Goal: Task Accomplishment & Management: Manage account settings

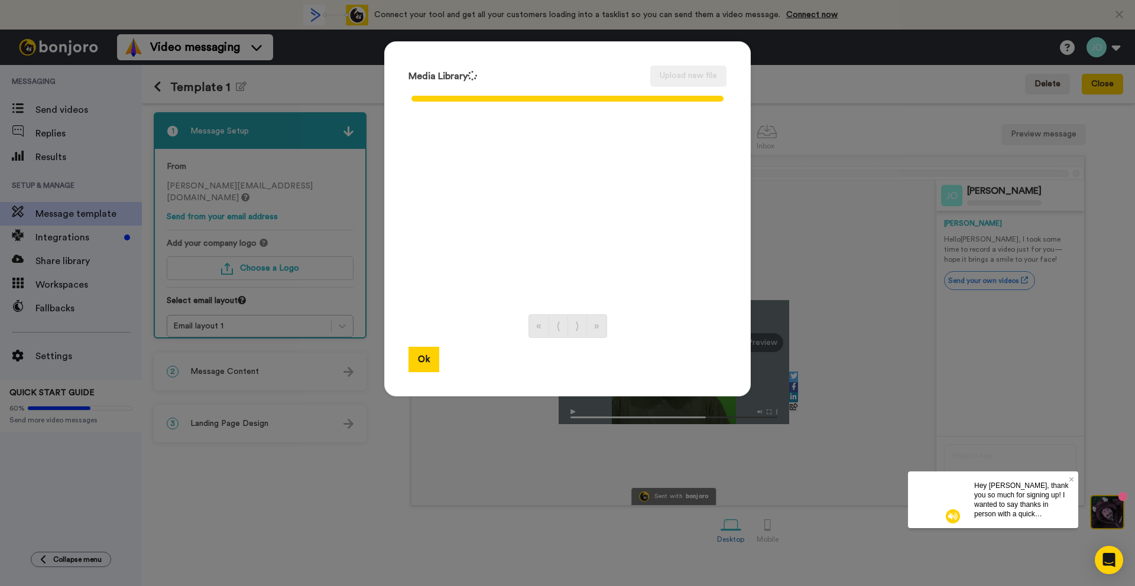
click at [551, 139] on ul at bounding box center [567, 198] width 318 height 210
click at [863, 243] on div "Media Library Upload new file « ⟨ ⟩ » Ok" at bounding box center [567, 293] width 1135 height 586
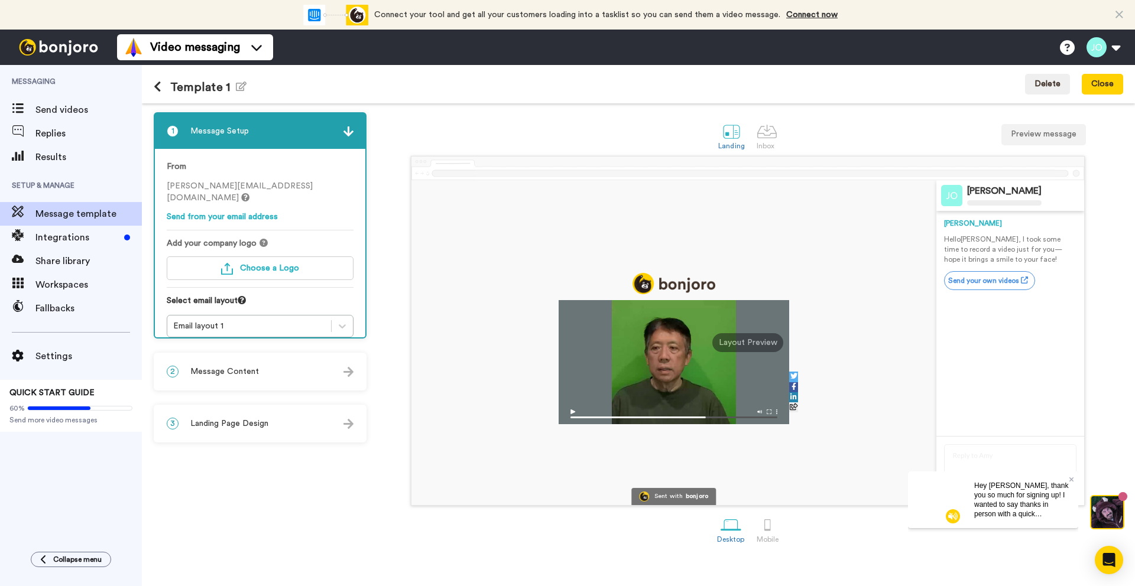
click at [438, 254] on div at bounding box center [673, 342] width 525 height 325
click at [260, 256] on button "Choose a Logo" at bounding box center [260, 268] width 187 height 24
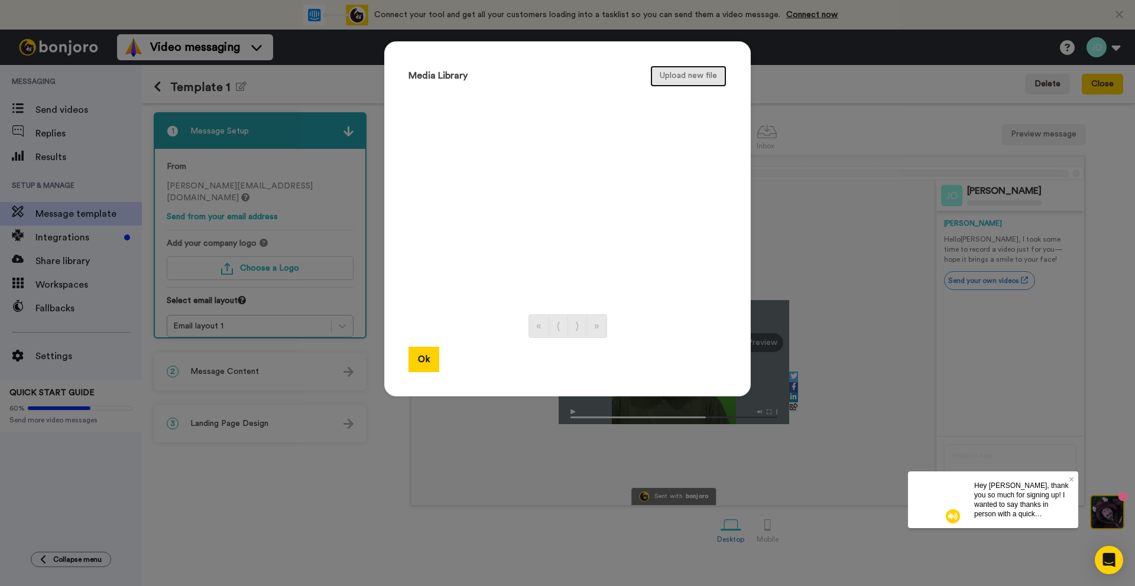
click at [687, 74] on button "Upload new file" at bounding box center [688, 76] width 76 height 21
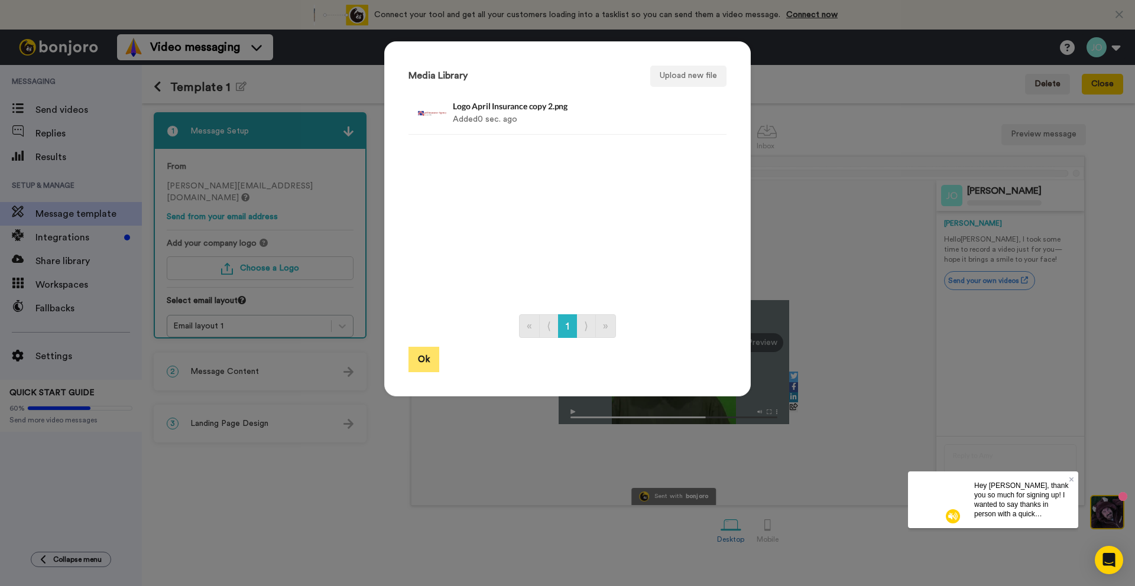
click at [423, 360] on button "Ok" at bounding box center [423, 359] width 31 height 25
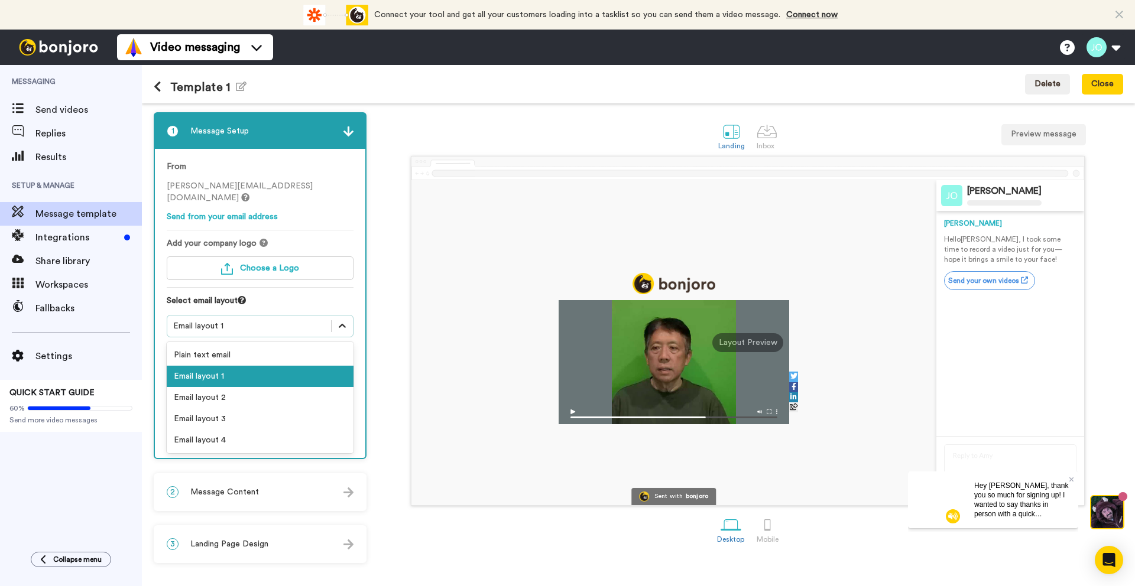
click at [343, 320] on icon at bounding box center [342, 326] width 12 height 12
click at [323, 387] on div "Email layout 2" at bounding box center [260, 397] width 187 height 21
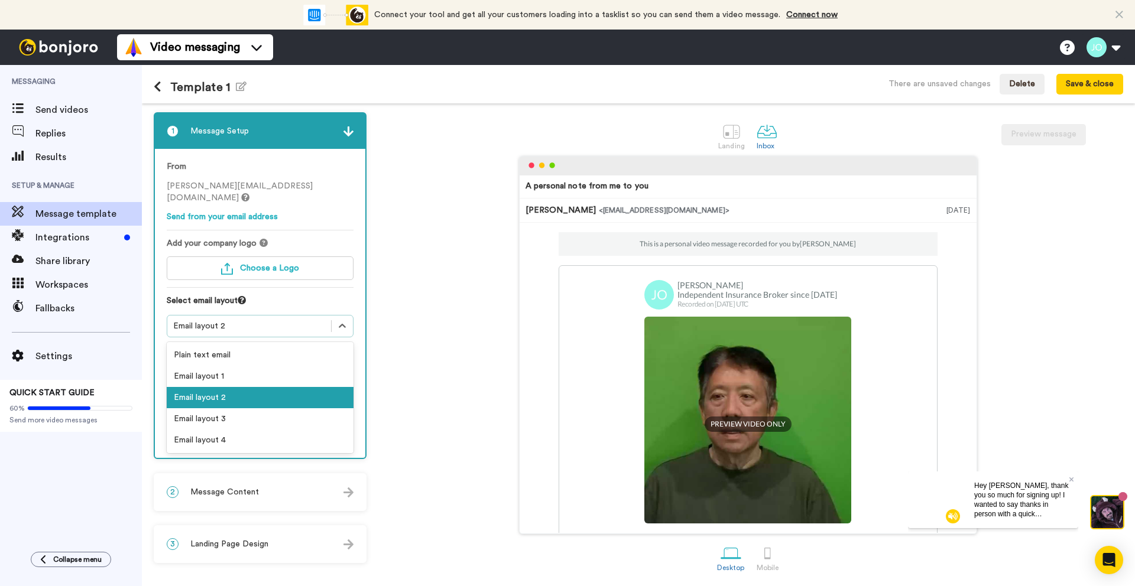
click at [263, 320] on div "Email layout 2" at bounding box center [249, 326] width 152 height 12
click at [279, 411] on div "Email layout 3" at bounding box center [260, 418] width 187 height 21
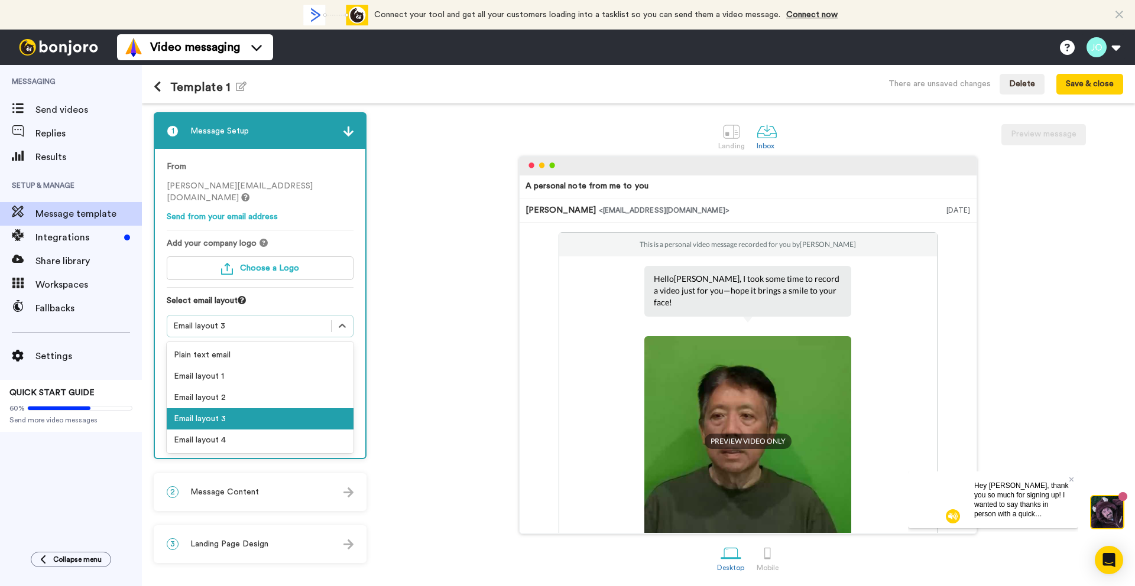
click at [253, 320] on div "Email layout 3" at bounding box center [249, 326] width 152 height 12
click at [271, 431] on div "Email layout 4" at bounding box center [260, 440] width 187 height 21
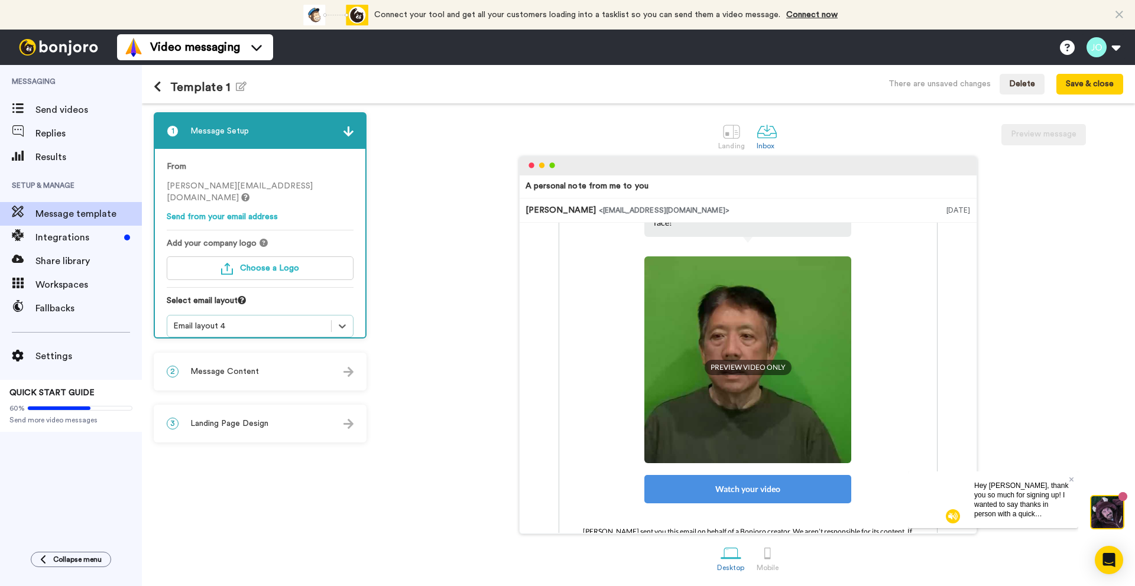
scroll to position [122, 0]
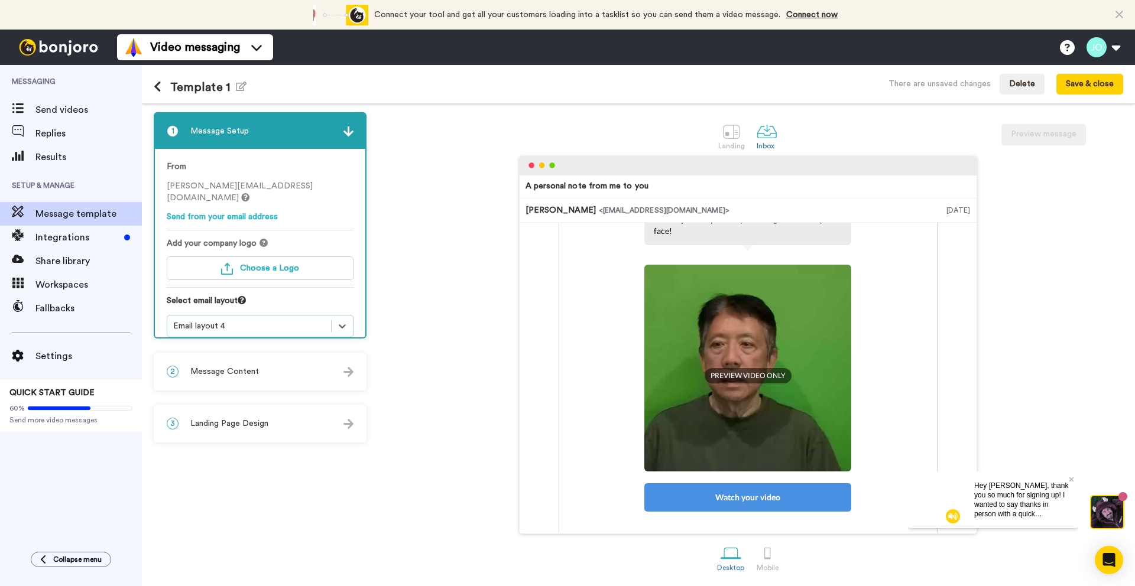
click at [244, 320] on div "Email layout 4" at bounding box center [249, 326] width 152 height 12
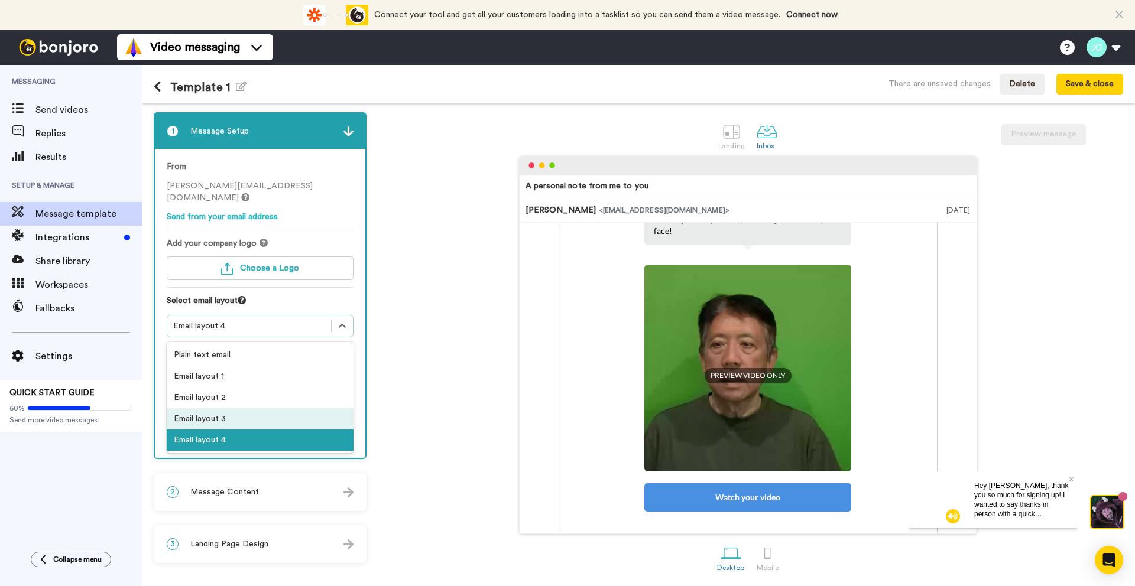
click at [243, 408] on div "Email layout 3" at bounding box center [260, 418] width 187 height 21
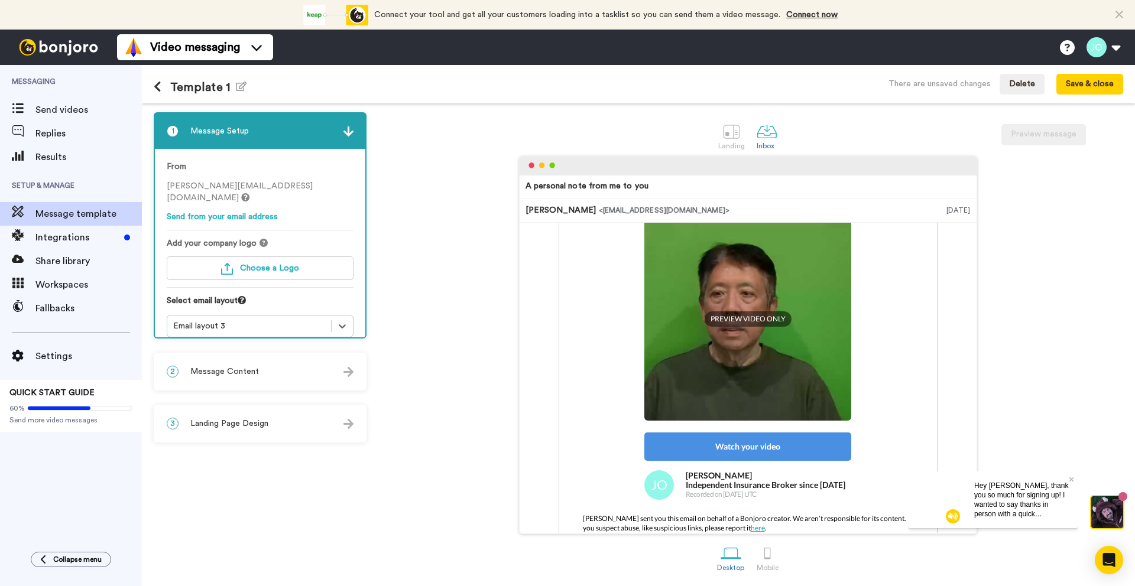
click at [227, 320] on div "Email layout 3" at bounding box center [249, 326] width 152 height 12
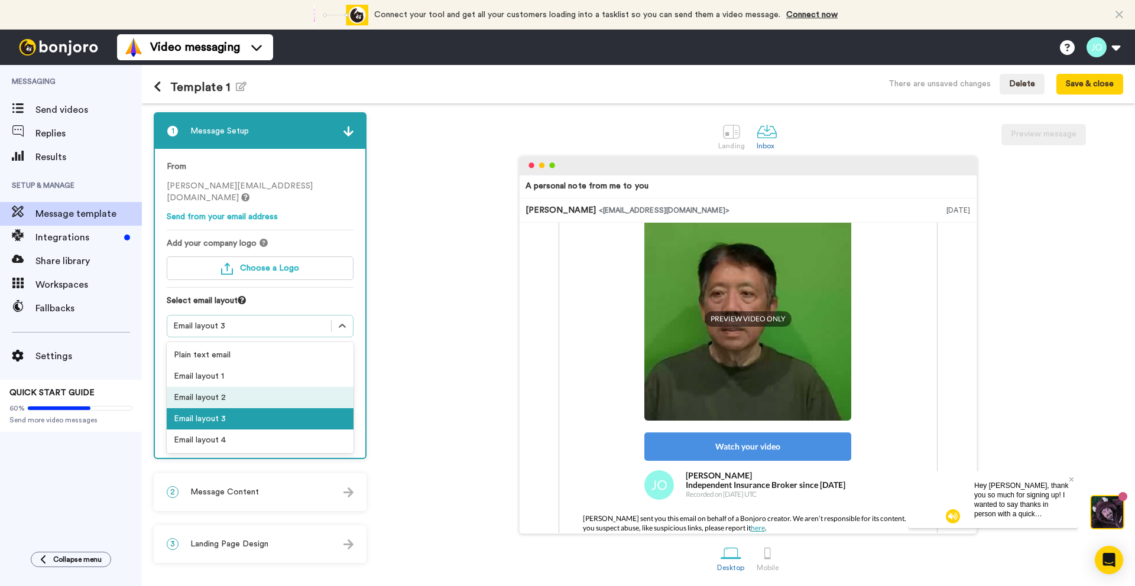
click at [241, 387] on div "Email layout 2" at bounding box center [260, 397] width 187 height 21
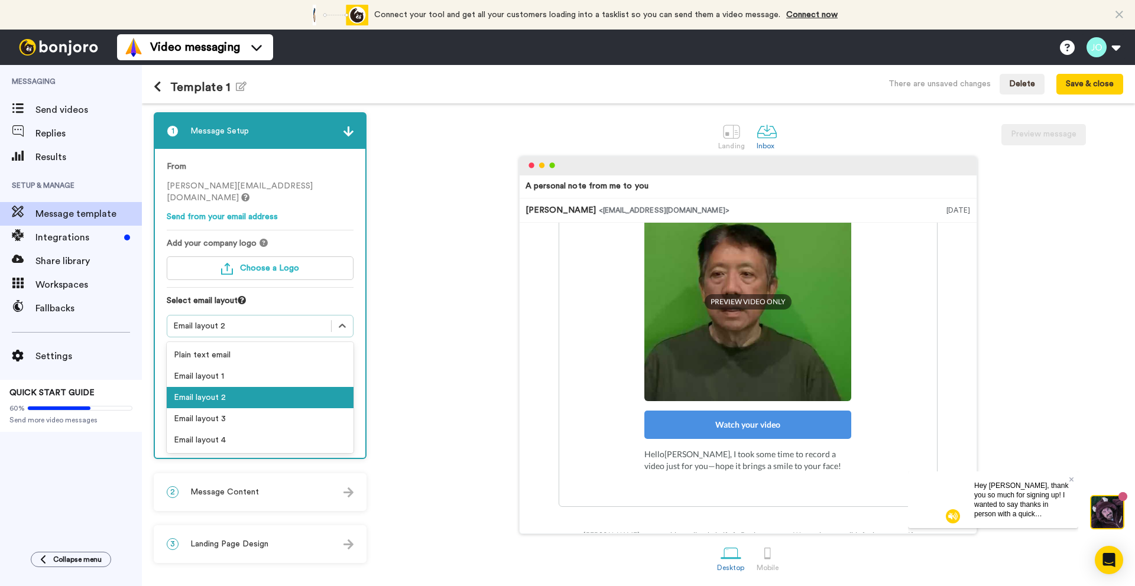
click at [225, 320] on div "Email layout 2" at bounding box center [249, 326] width 152 height 12
click at [235, 349] on div "Plain text email" at bounding box center [260, 355] width 187 height 21
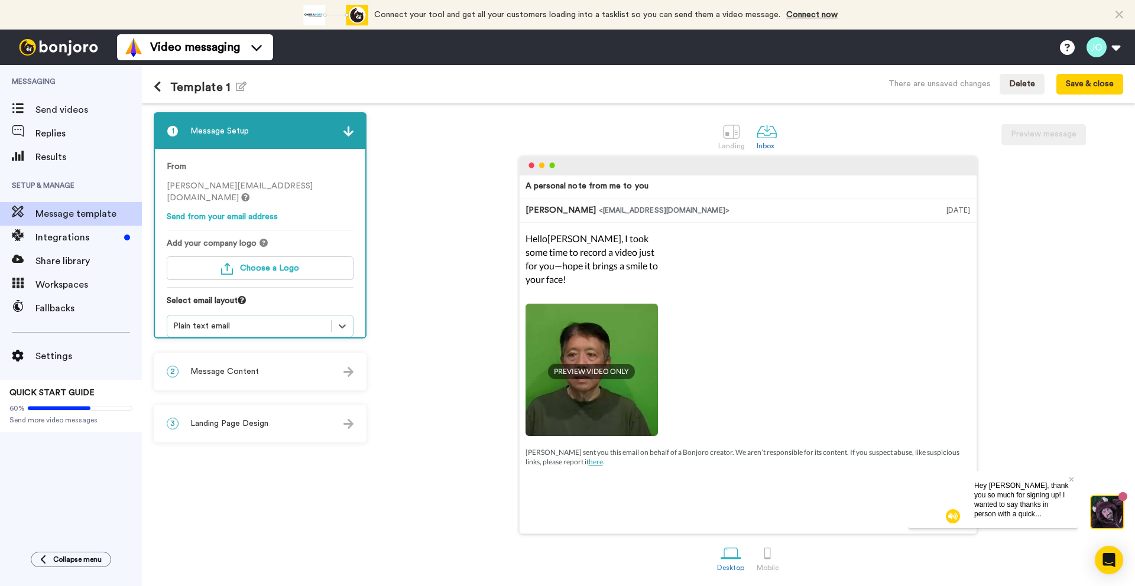
scroll to position [0, 0]
click at [216, 320] on div "Plain text email" at bounding box center [249, 326] width 152 height 12
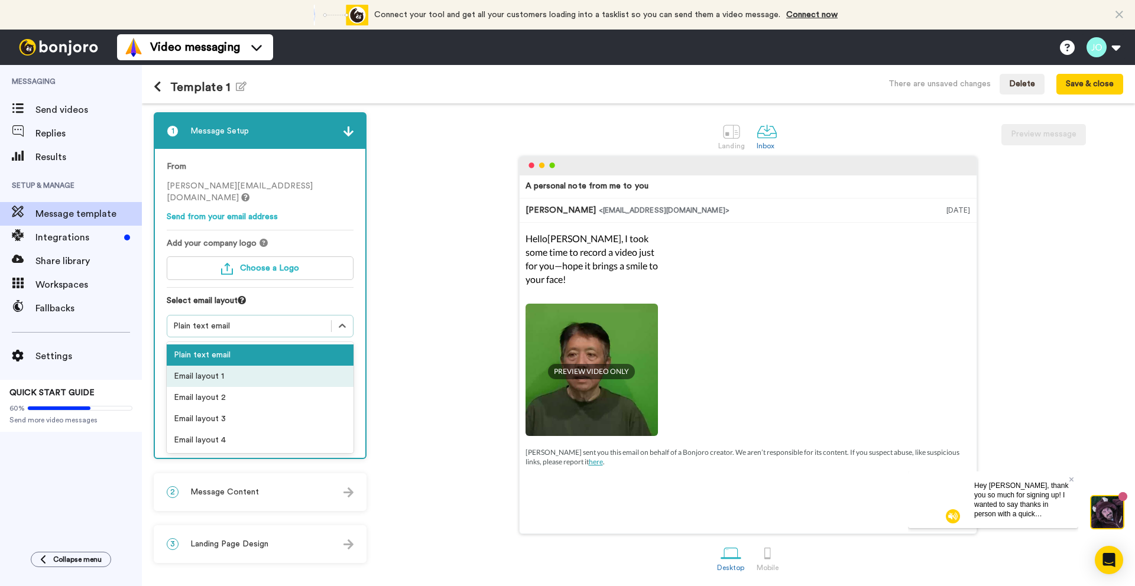
click at [229, 366] on div "Email layout 1" at bounding box center [260, 376] width 187 height 21
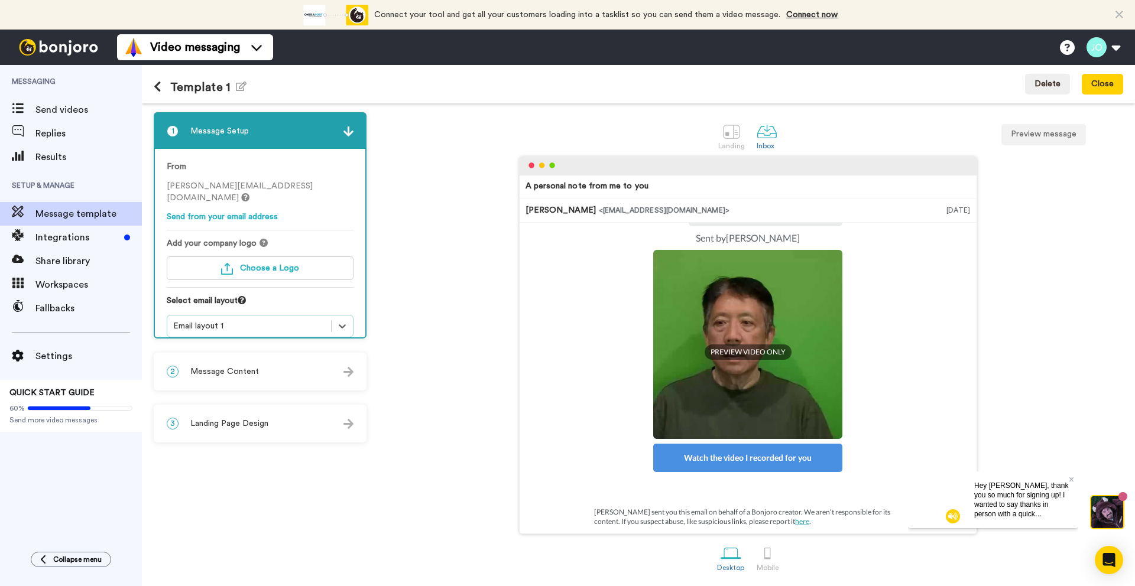
scroll to position [107, 0]
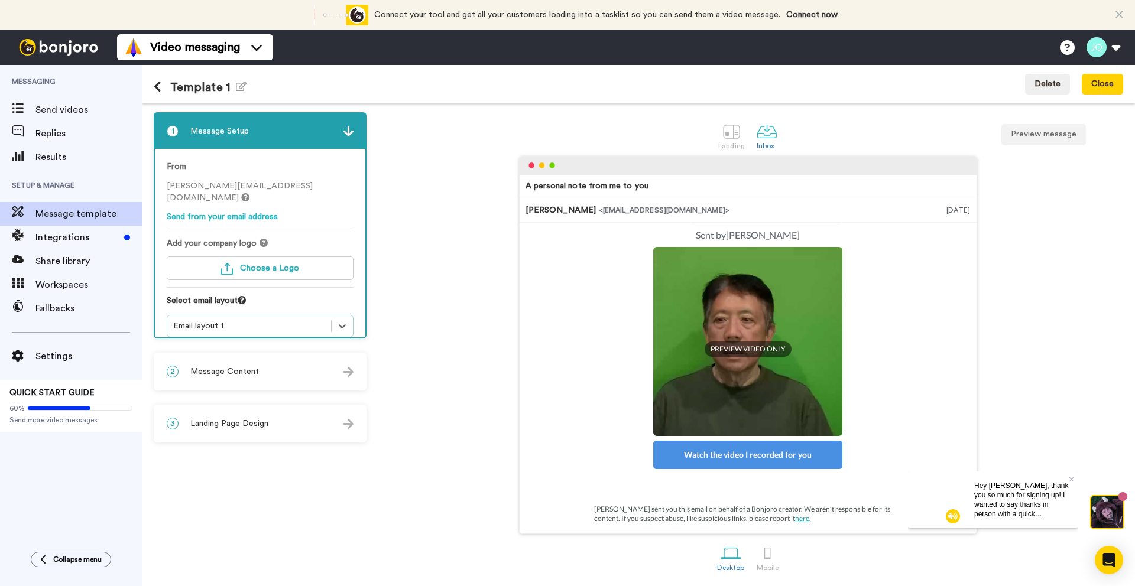
click at [306, 371] on div "2 Message Content" at bounding box center [260, 371] width 210 height 35
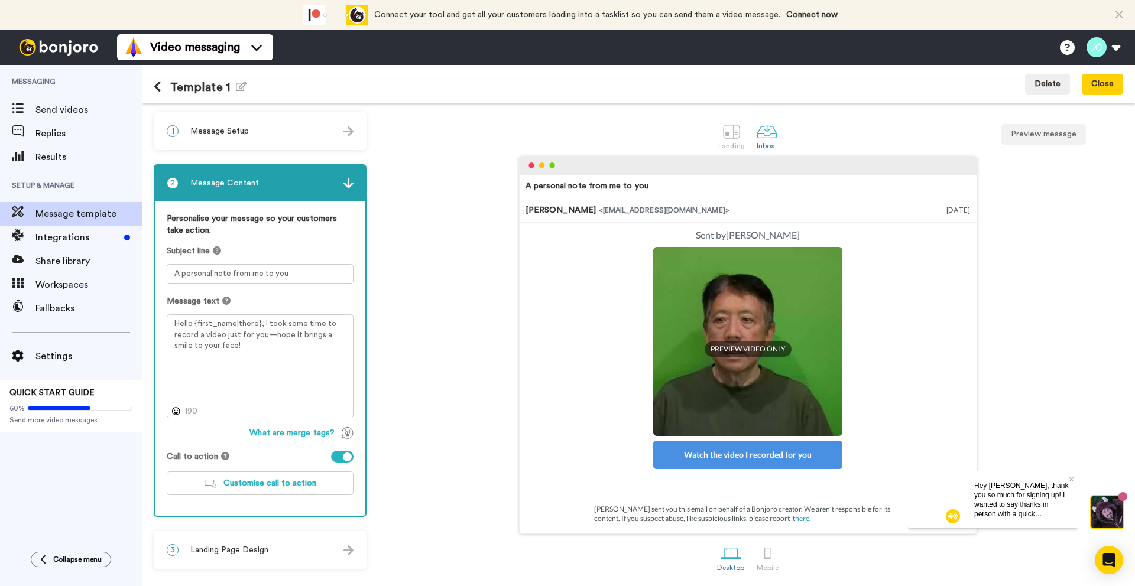
click at [406, 340] on div "A personal note from me to you John Oei <senderfrom@email.com> Sep 21, 2025 Thi…" at bounding box center [747, 345] width 750 height 378
click at [294, 482] on span "Customise call to action" at bounding box center [269, 483] width 93 height 8
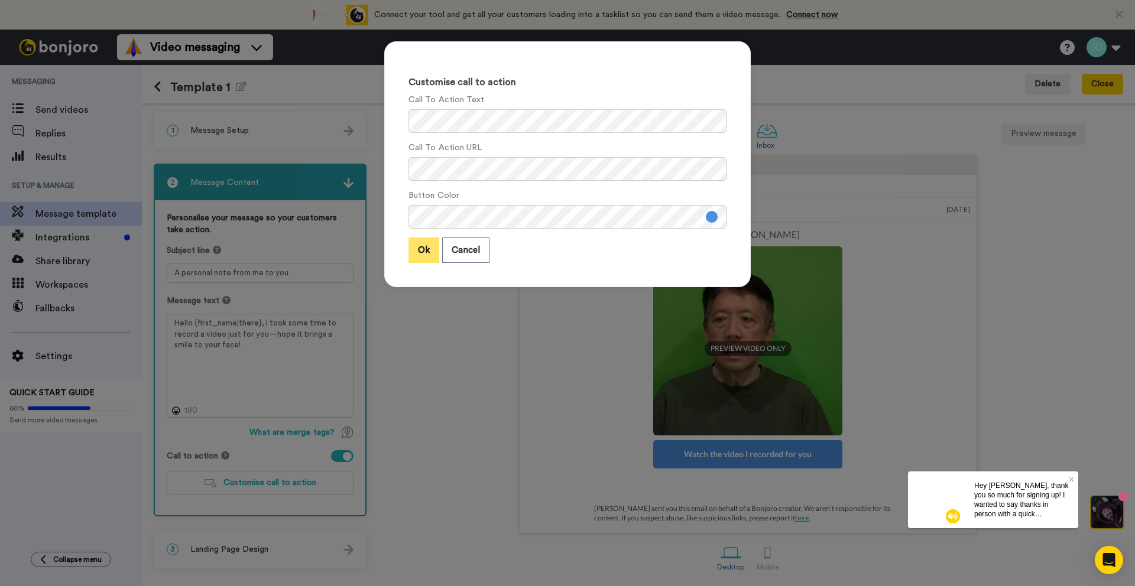
click at [417, 250] on button "Ok" at bounding box center [423, 250] width 31 height 25
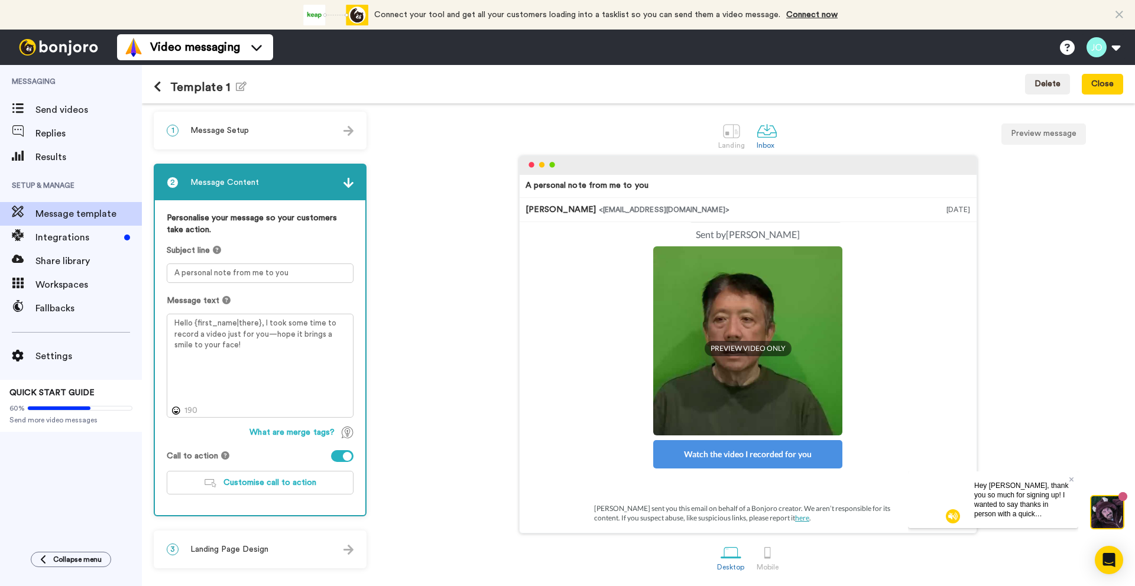
click at [347, 187] on div "2 Message Content" at bounding box center [260, 182] width 210 height 35
click at [222, 453] on icon at bounding box center [225, 455] width 8 height 8
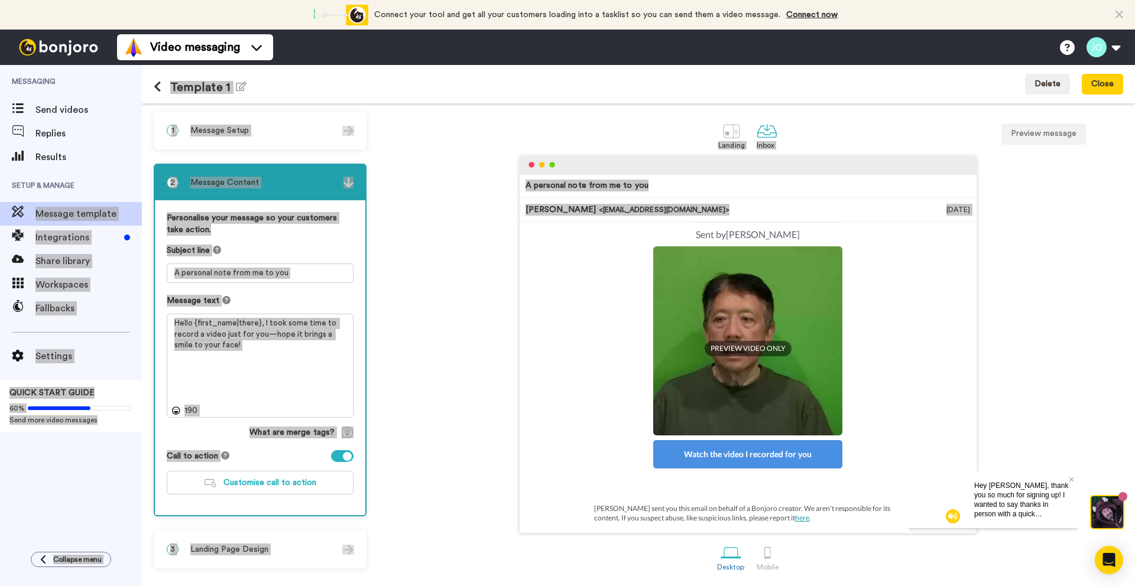
drag, startPoint x: 414, startPoint y: 457, endPoint x: -354, endPoint y: 210, distance: 806.9
click at [0, 210] on html "Connect your tool now! Connect your tool and get all your customers loading int…" at bounding box center [567, 293] width 1135 height 586
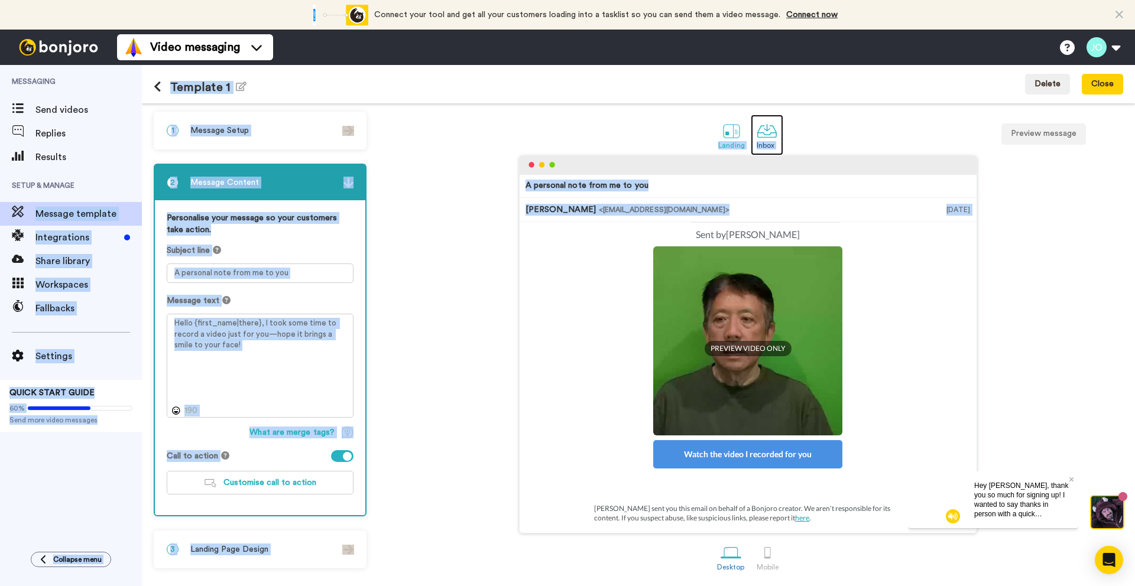
click at [750, 124] on link "Inbox" at bounding box center [766, 135] width 33 height 41
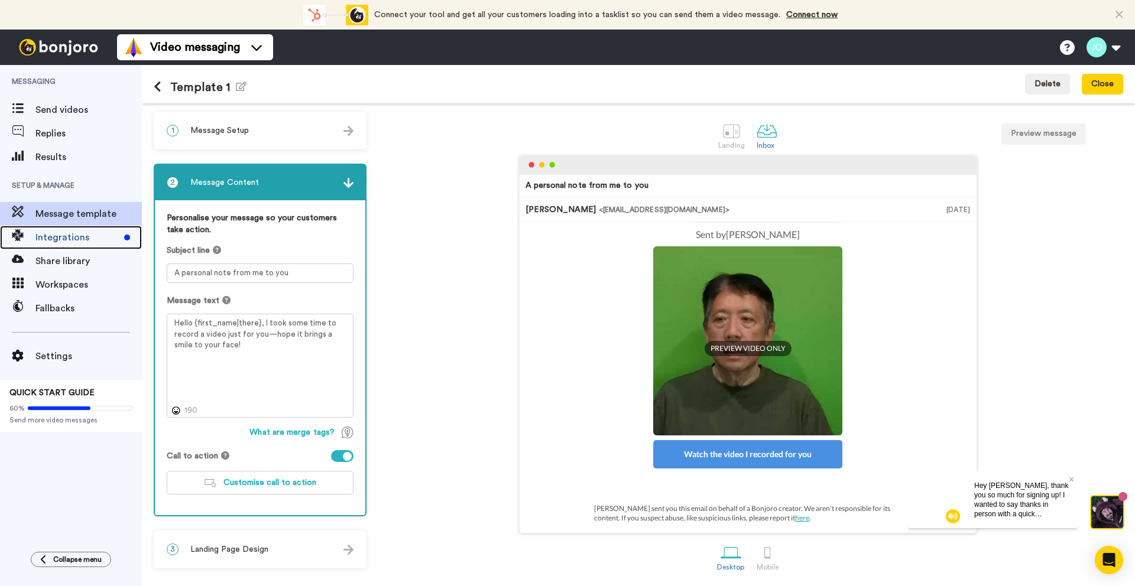
click at [60, 235] on span "Integrations" at bounding box center [77, 237] width 84 height 14
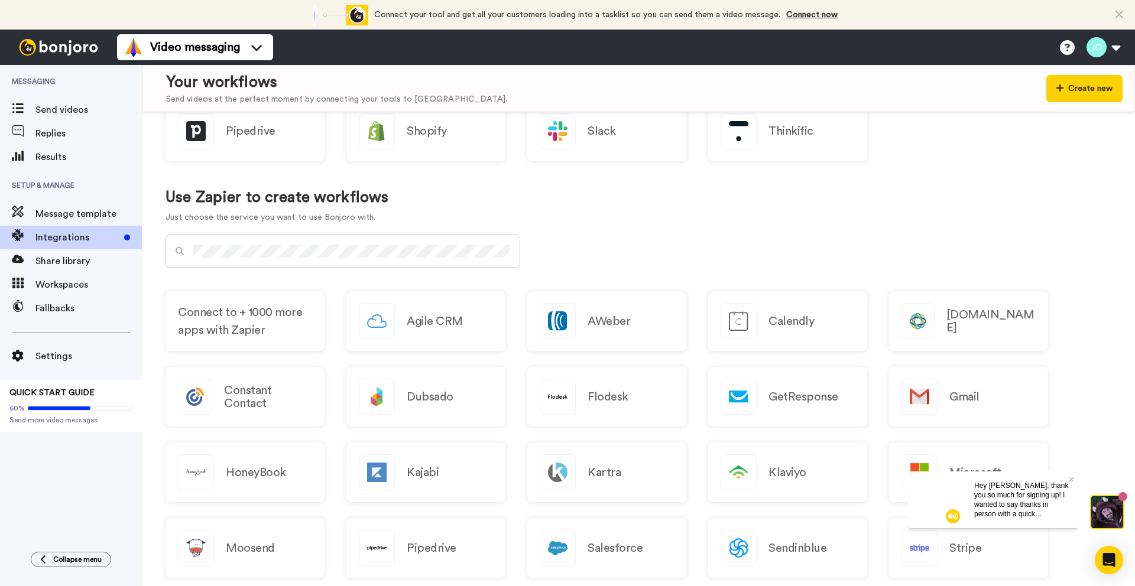
scroll to position [394, 0]
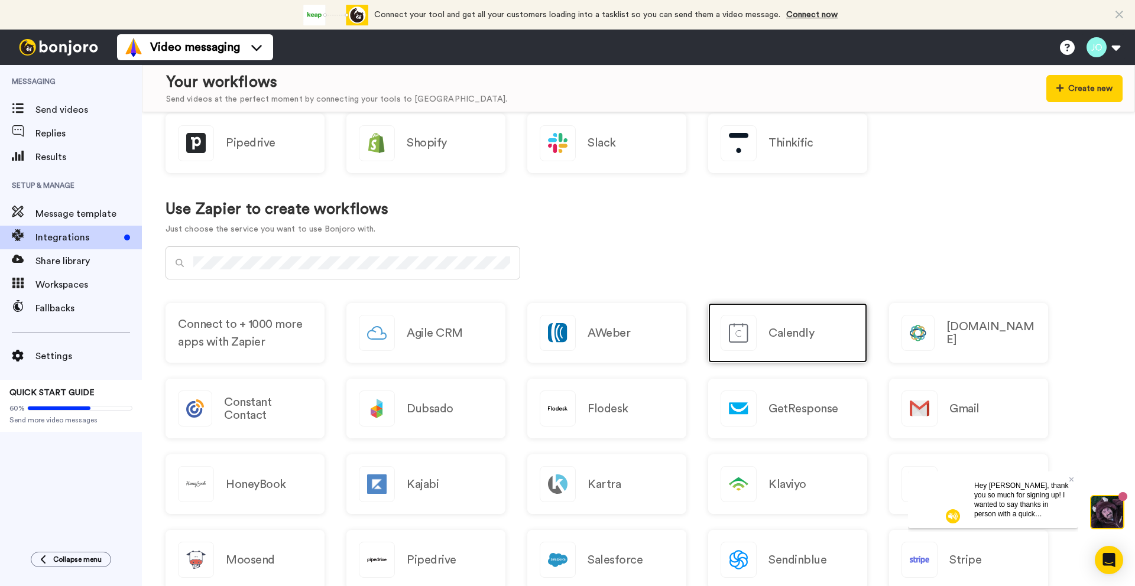
click at [759, 321] on div "Calendly" at bounding box center [787, 333] width 159 height 60
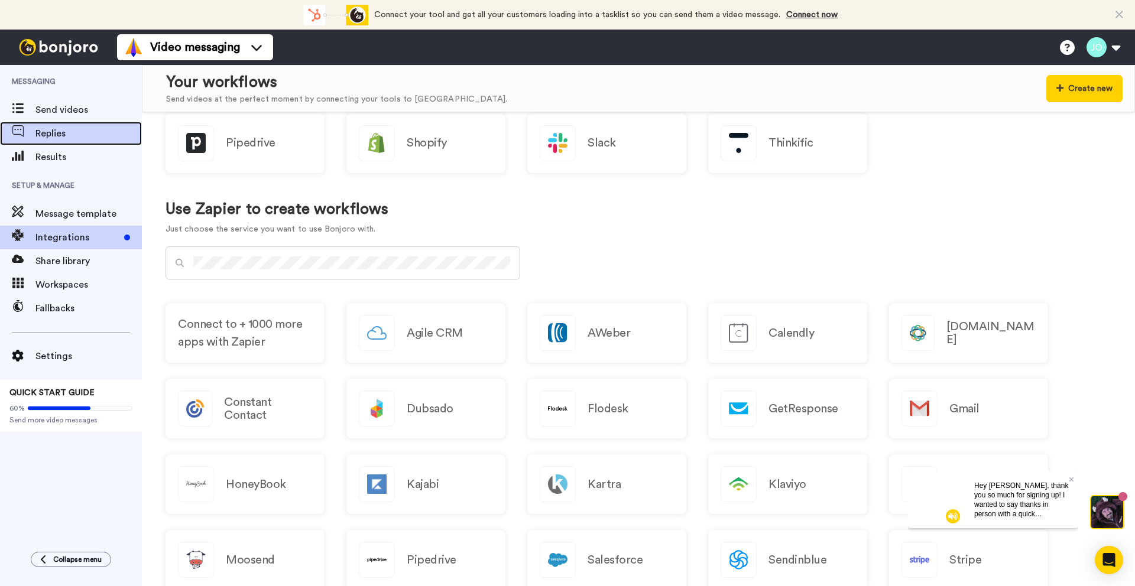
click at [69, 137] on span "Replies" at bounding box center [88, 133] width 106 height 14
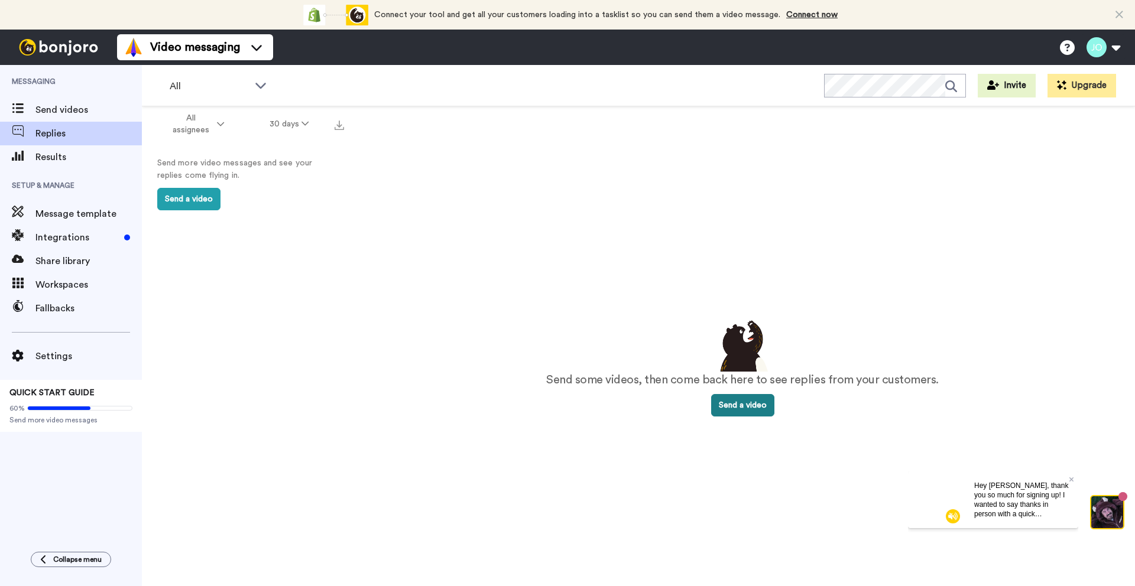
click at [737, 405] on button "Send a video" at bounding box center [742, 405] width 63 height 22
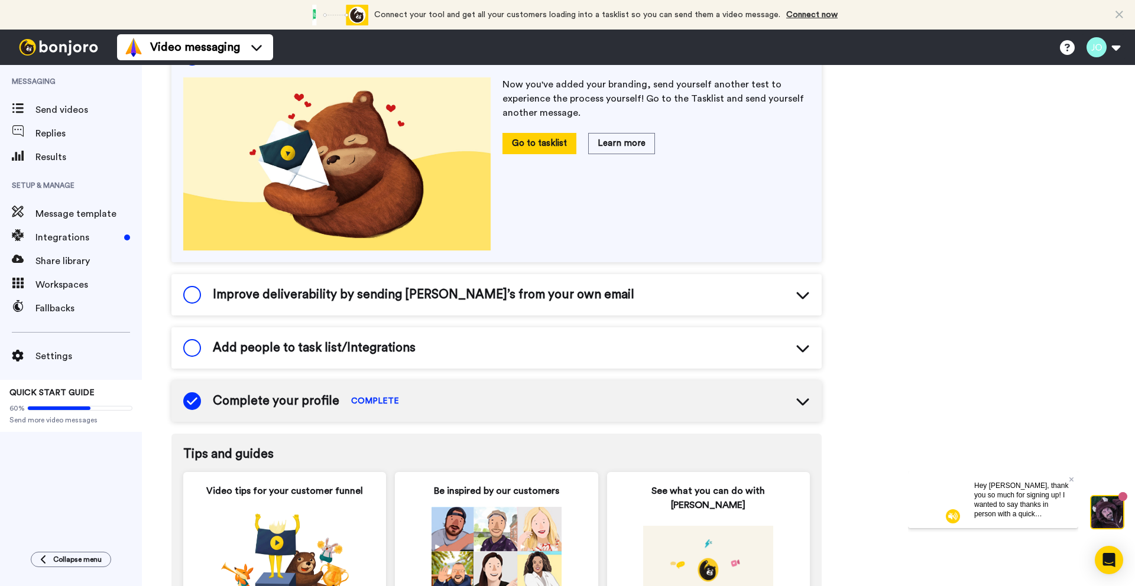
scroll to position [280, 0]
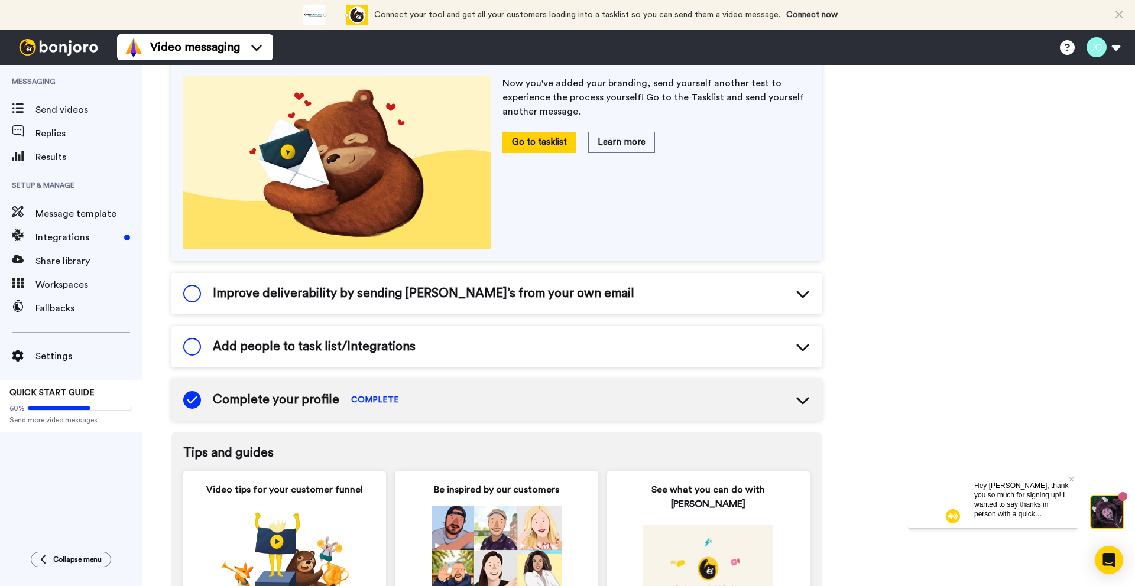
click at [715, 397] on div "Complete your profile COMPLETE" at bounding box center [496, 399] width 650 height 41
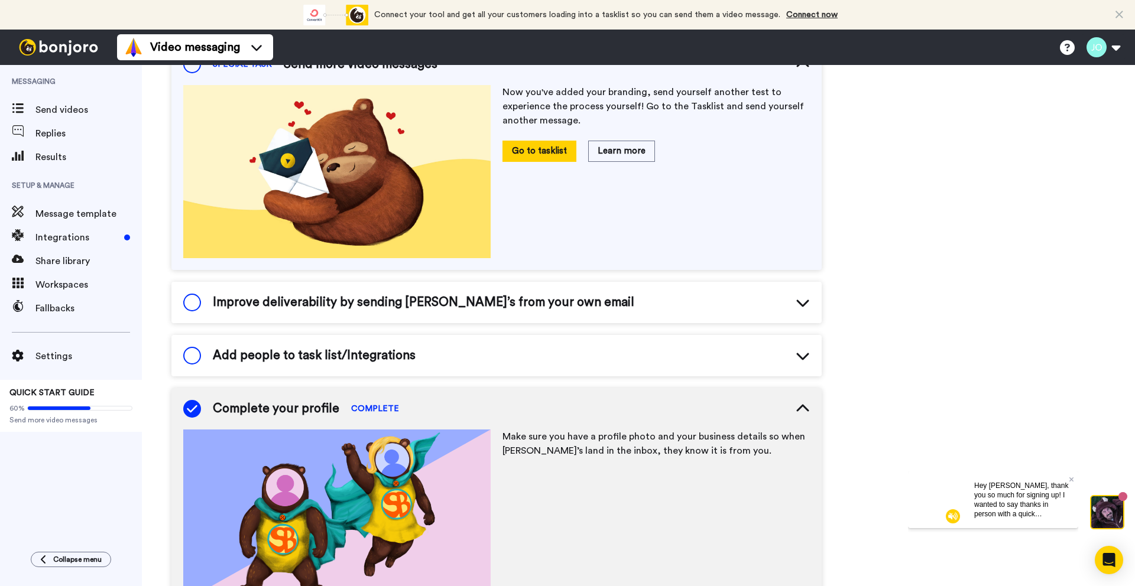
scroll to position [0, 0]
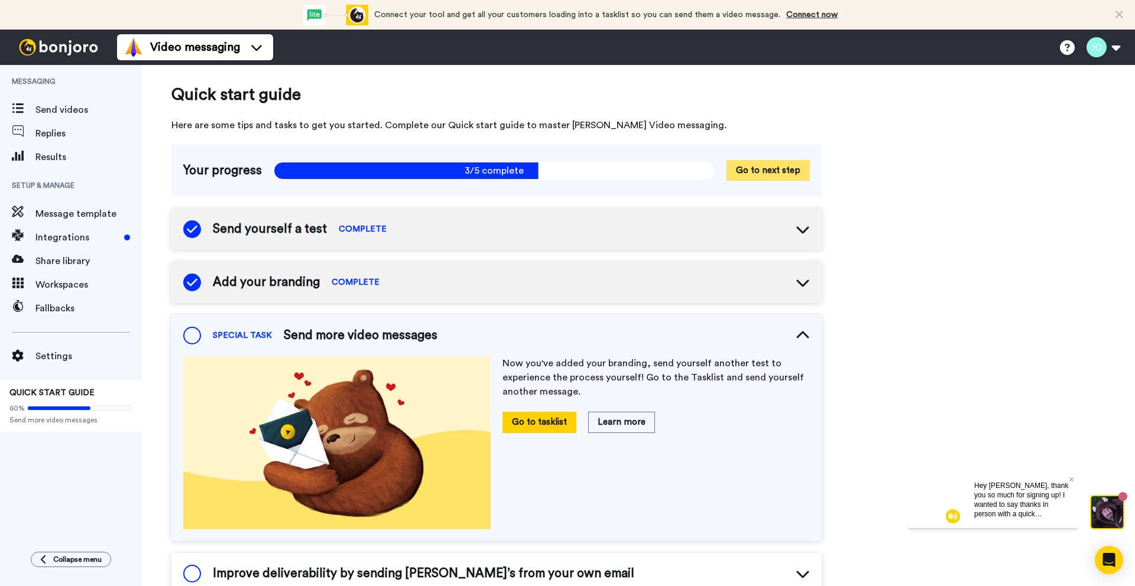
click at [748, 162] on button "Go to next step" at bounding box center [767, 170] width 83 height 21
click at [762, 170] on button "Go to next step" at bounding box center [767, 170] width 83 height 21
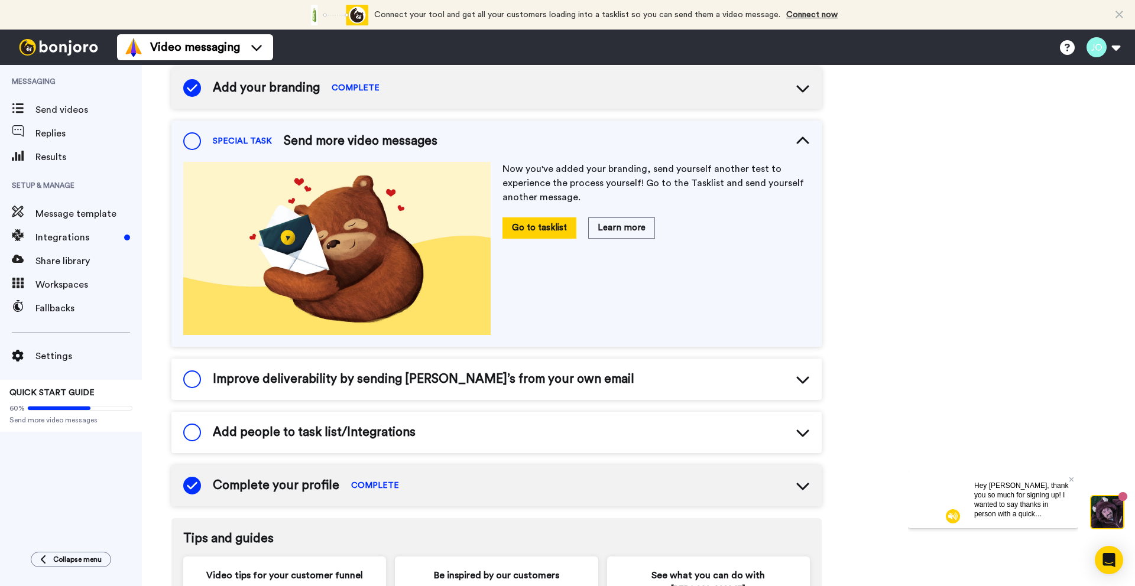
scroll to position [212, 0]
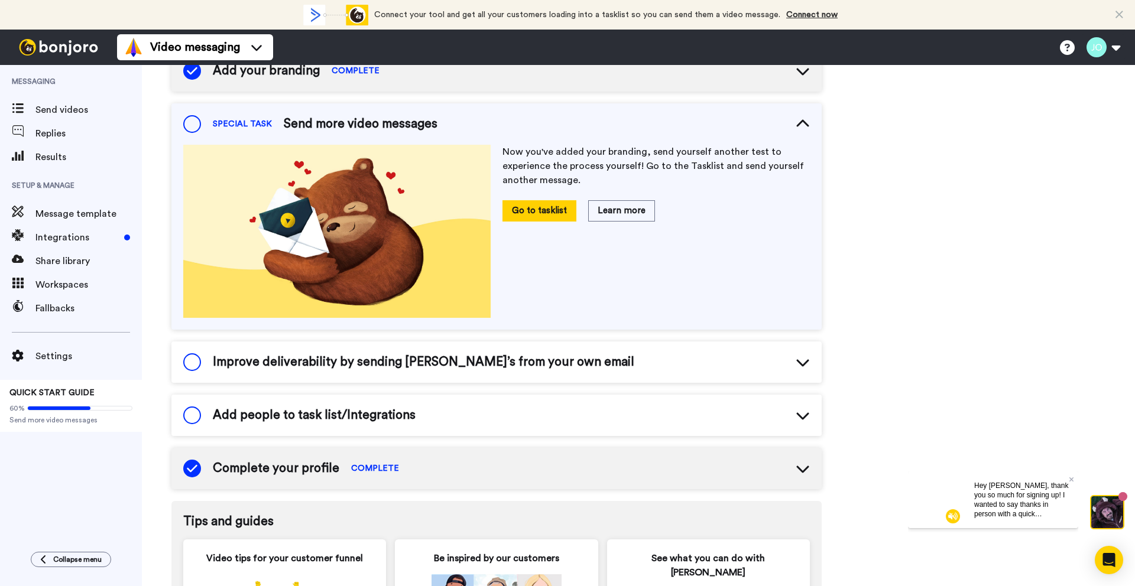
click at [804, 466] on icon at bounding box center [802, 469] width 14 height 14
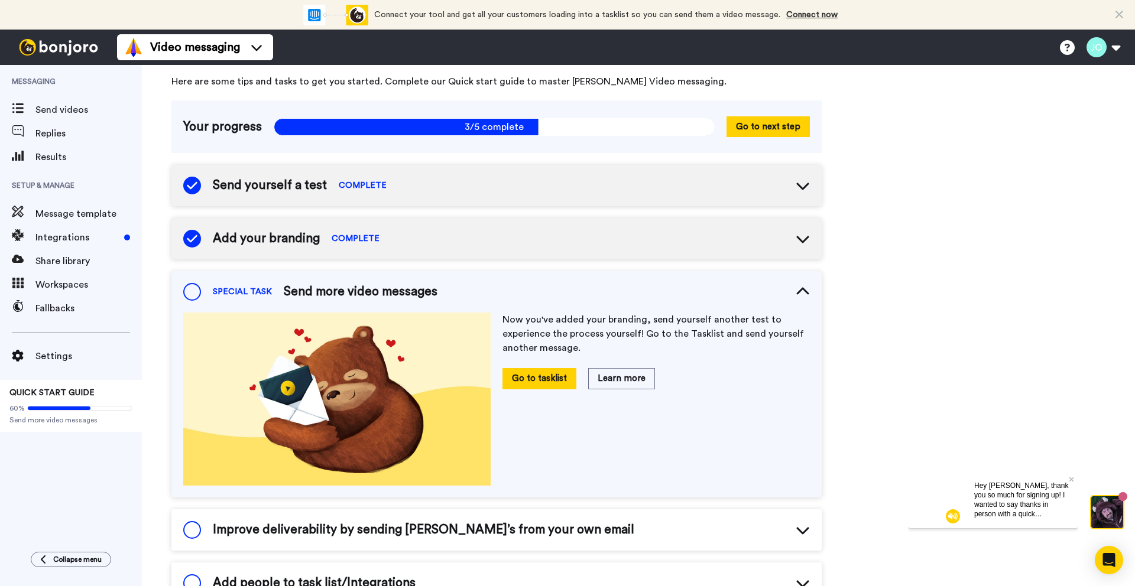
scroll to position [0, 0]
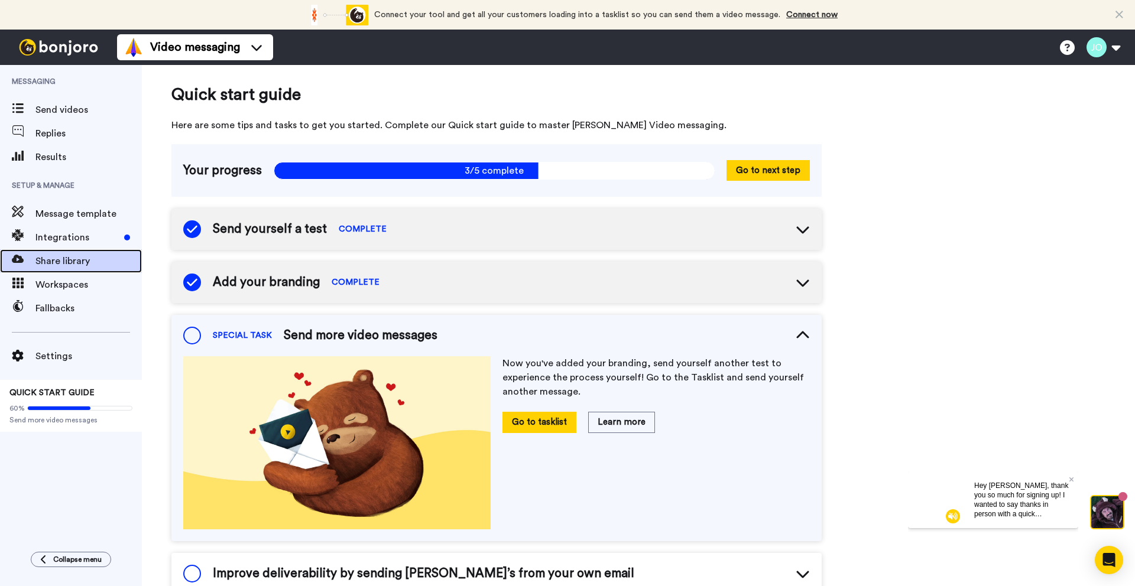
click at [66, 265] on span "Share library" at bounding box center [88, 261] width 106 height 14
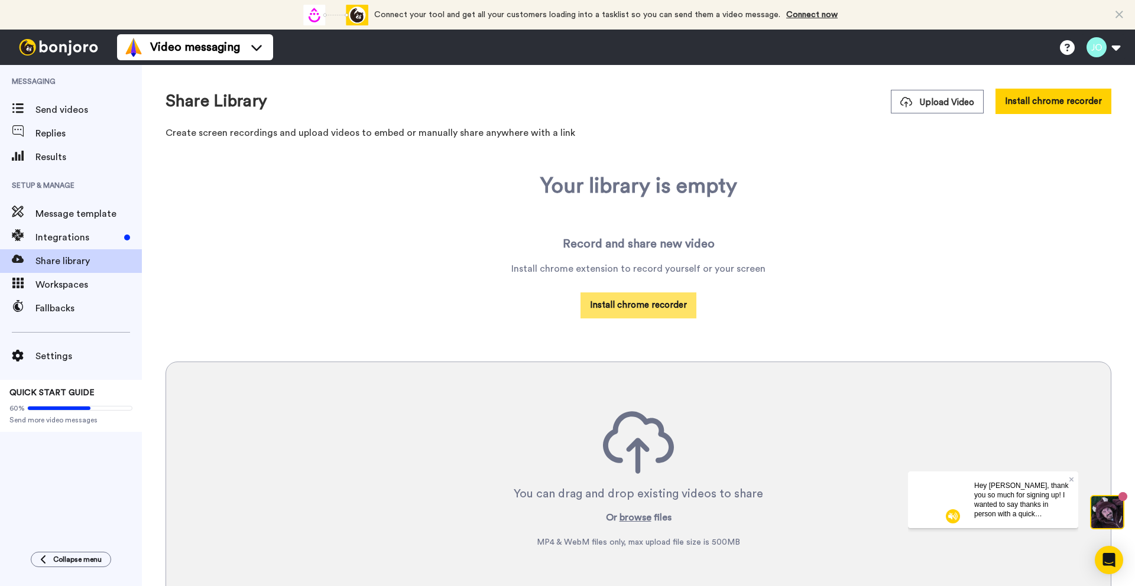
click at [592, 303] on button "Install chrome recorder" at bounding box center [638, 305] width 116 height 25
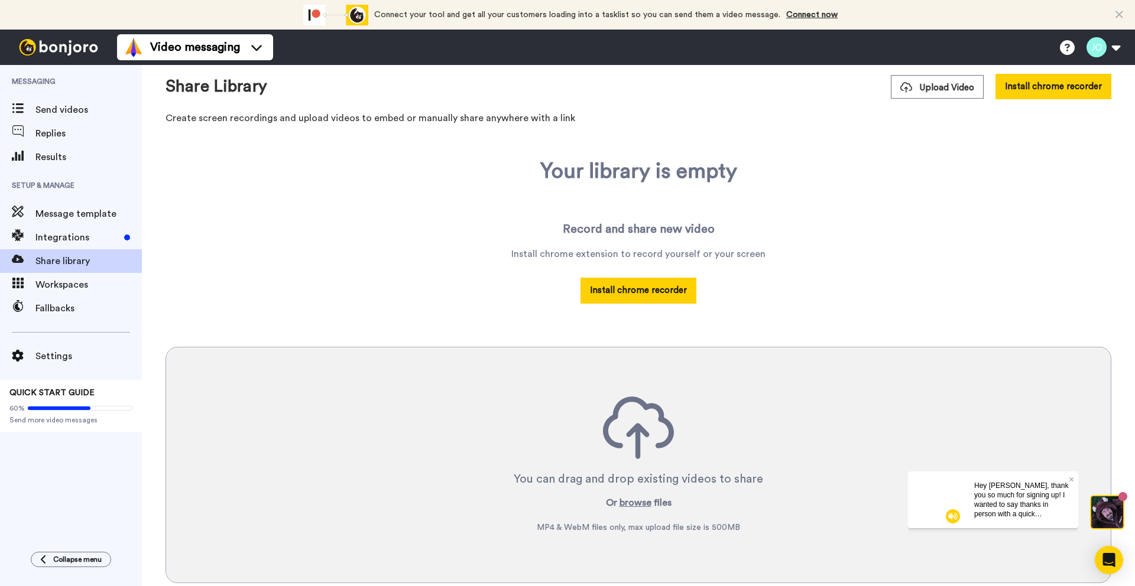
scroll to position [15, 0]
click at [56, 302] on span "Fallbacks" at bounding box center [88, 308] width 106 height 14
click at [64, 284] on span "Workspaces" at bounding box center [88, 285] width 106 height 14
click at [87, 282] on span "Workspaces" at bounding box center [88, 285] width 106 height 14
click at [69, 355] on span "Settings" at bounding box center [88, 356] width 106 height 14
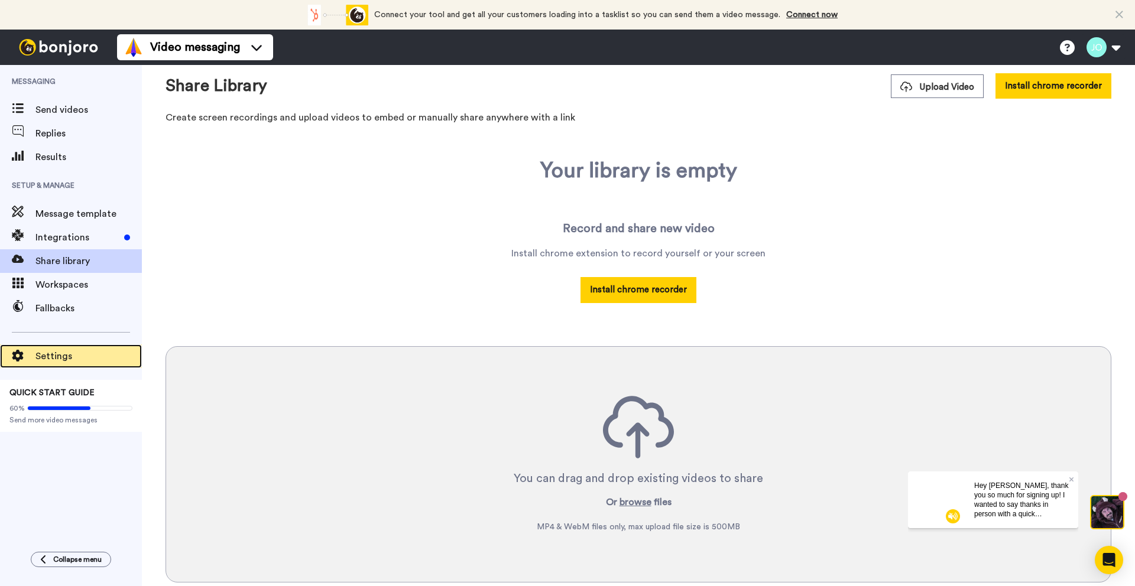
click at [65, 362] on span "Settings" at bounding box center [88, 356] width 106 height 14
click at [817, 16] on link "Connect now" at bounding box center [811, 15] width 51 height 8
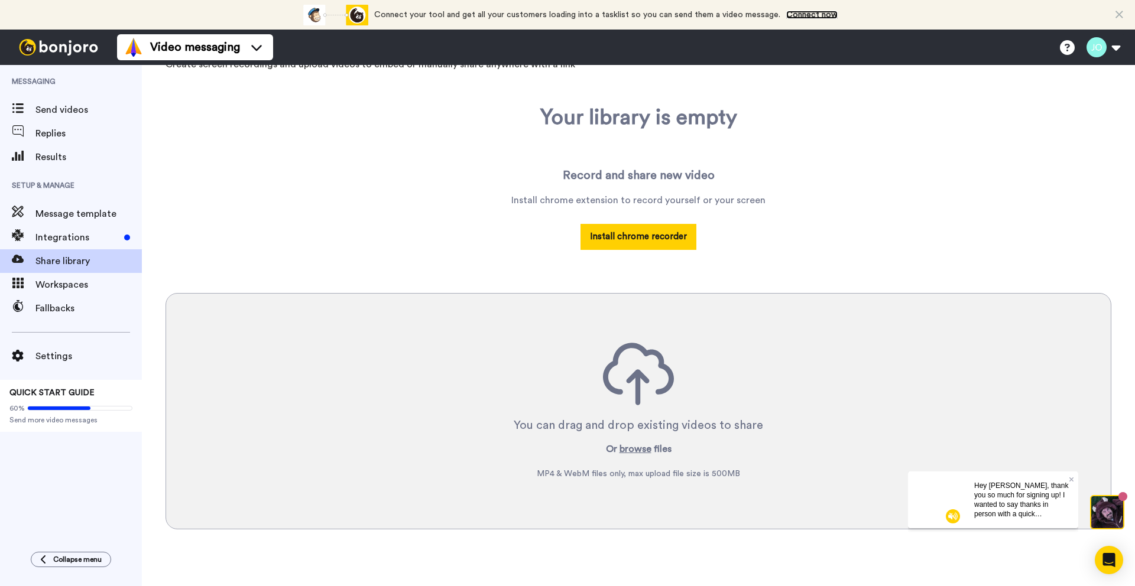
scroll to position [0, 0]
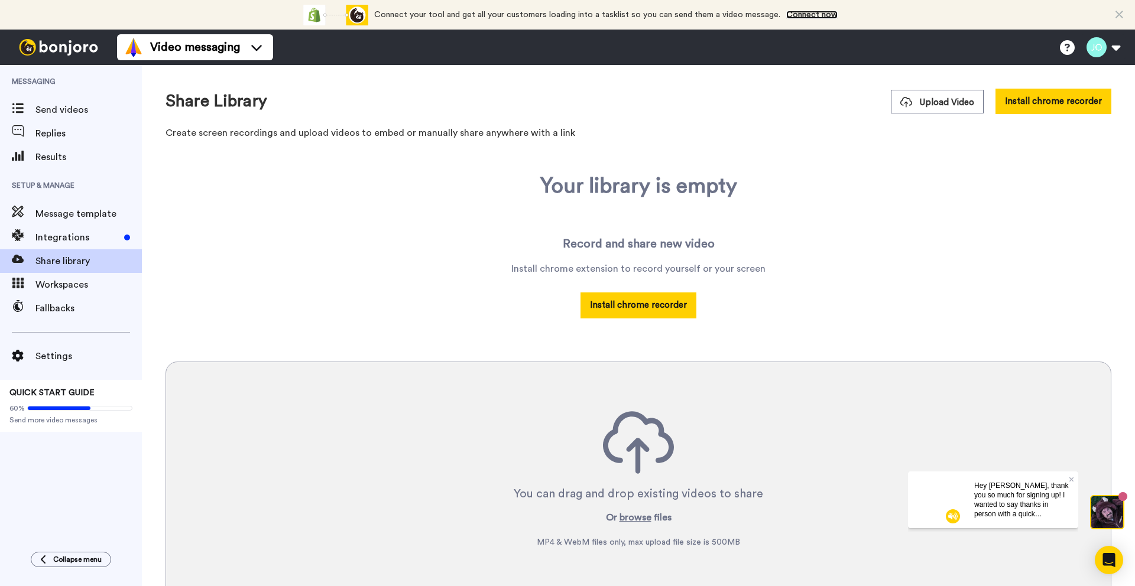
click at [821, 12] on link "Connect now" at bounding box center [811, 15] width 51 height 8
click at [1117, 47] on button at bounding box center [1102, 47] width 45 height 26
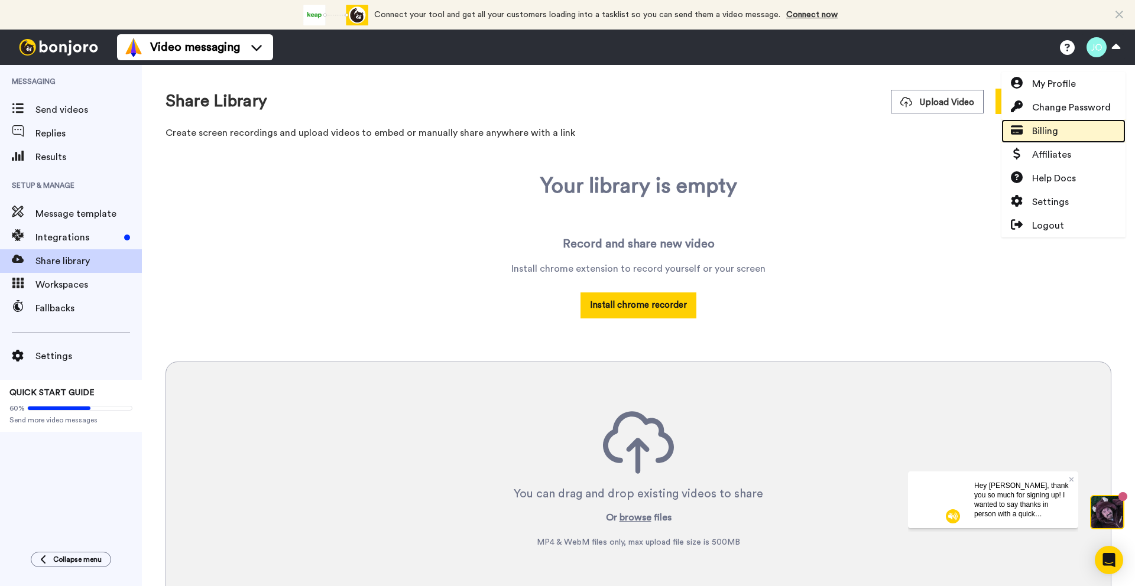
click at [1071, 136] on link "Billing" at bounding box center [1063, 131] width 124 height 24
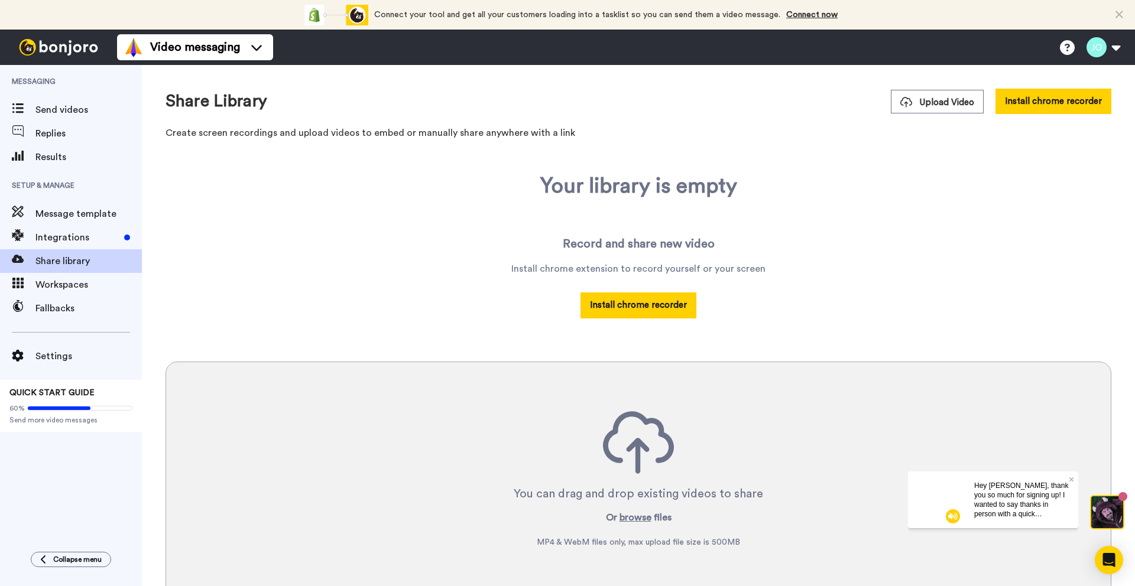
click at [940, 232] on div "Your library is empty Record and share new video Install chrome extension to re…" at bounding box center [637, 402] width 945 height 456
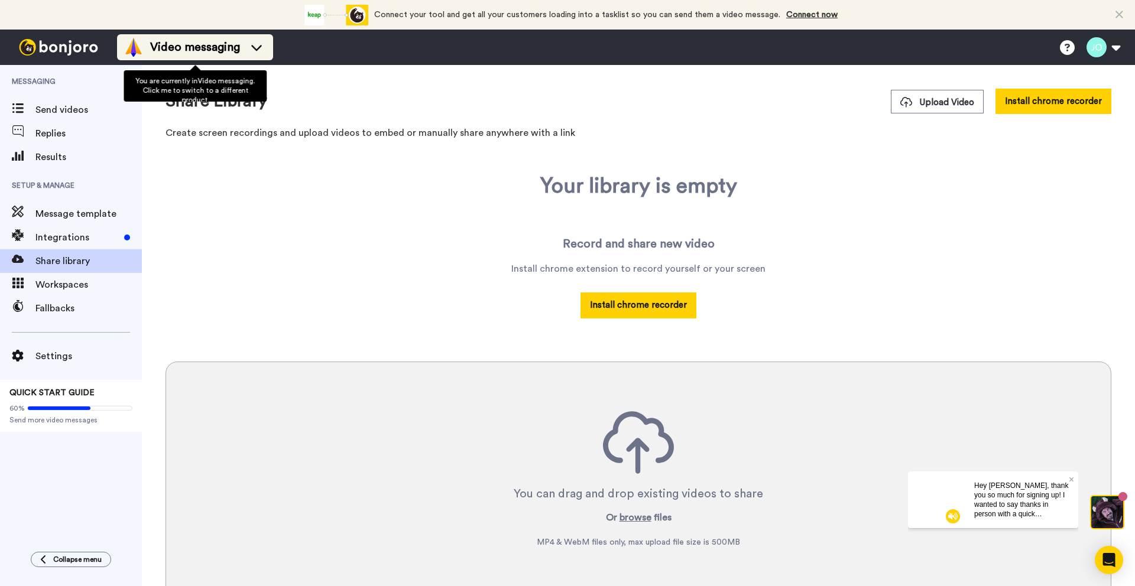
click at [252, 51] on icon at bounding box center [256, 47] width 19 height 12
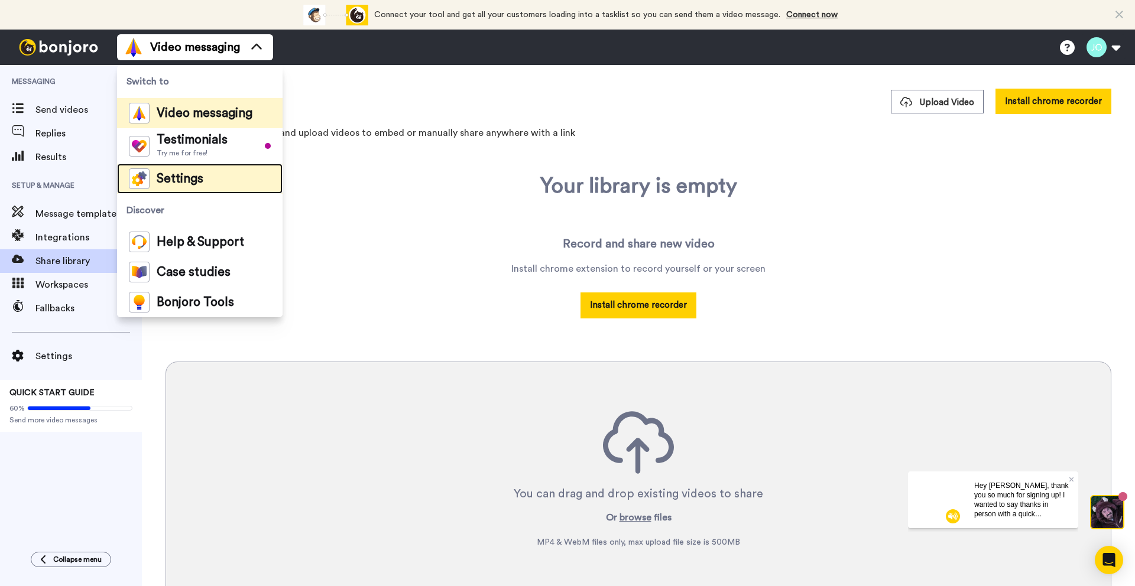
click at [232, 182] on li "Settings" at bounding box center [199, 179] width 165 height 30
click at [216, 174] on li "Settings" at bounding box center [199, 179] width 165 height 30
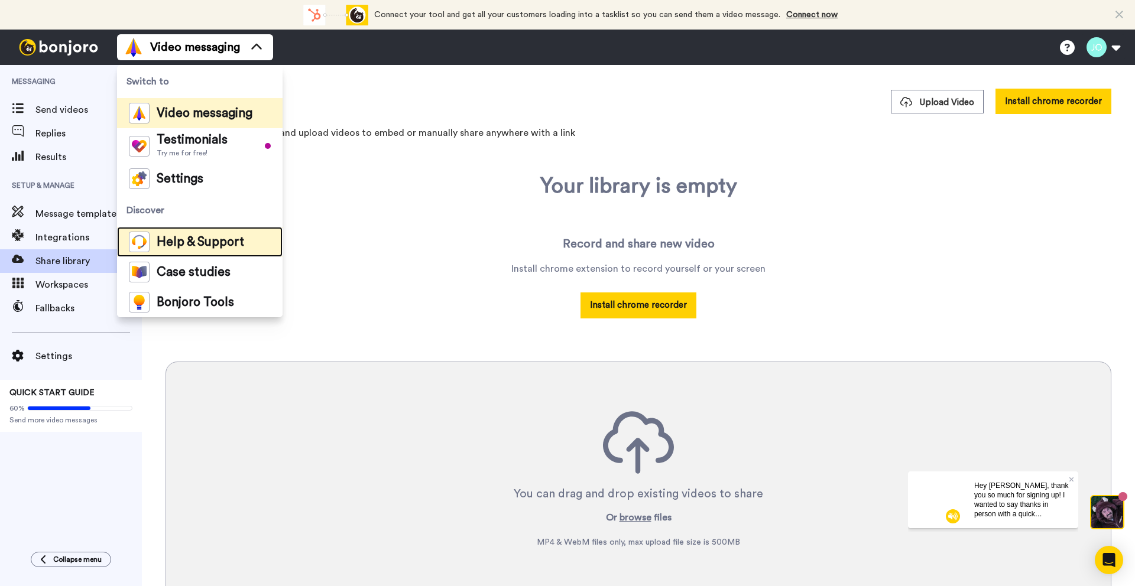
click at [230, 239] on span "Help & Support" at bounding box center [200, 242] width 87 height 12
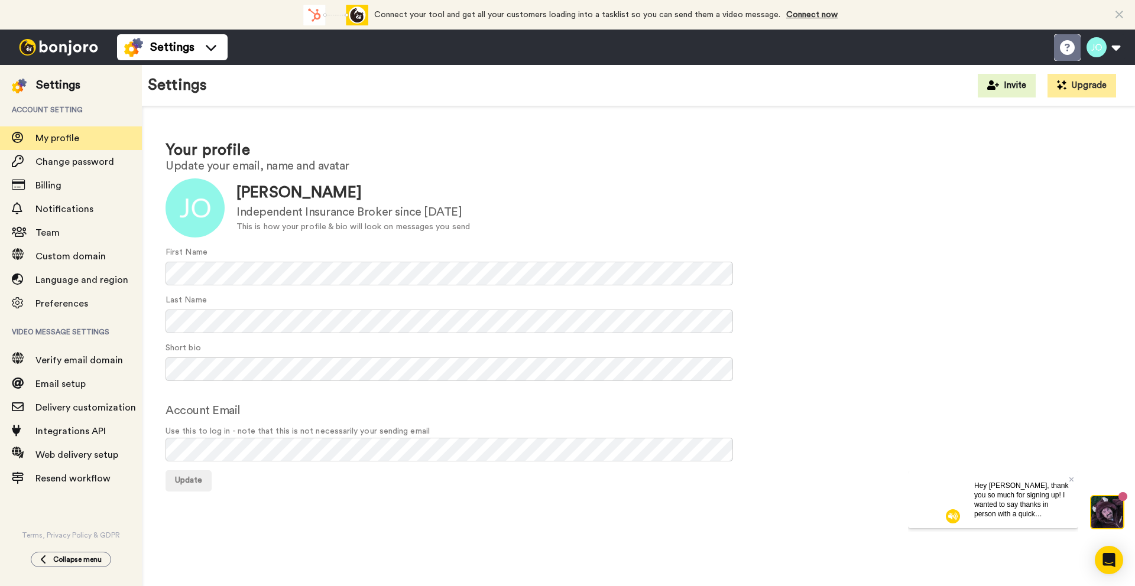
click at [1067, 47] on icon at bounding box center [1067, 47] width 15 height 15
click at [77, 300] on span "Preferences" at bounding box center [61, 303] width 53 height 9
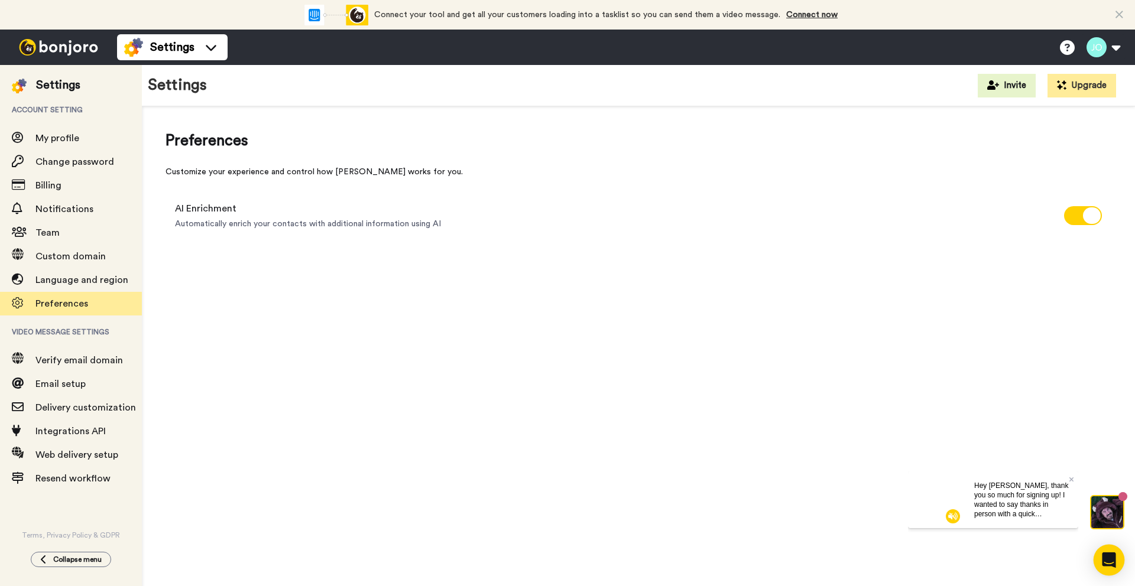
click at [1107, 557] on icon "Open Intercom Messenger" at bounding box center [1108, 560] width 14 height 15
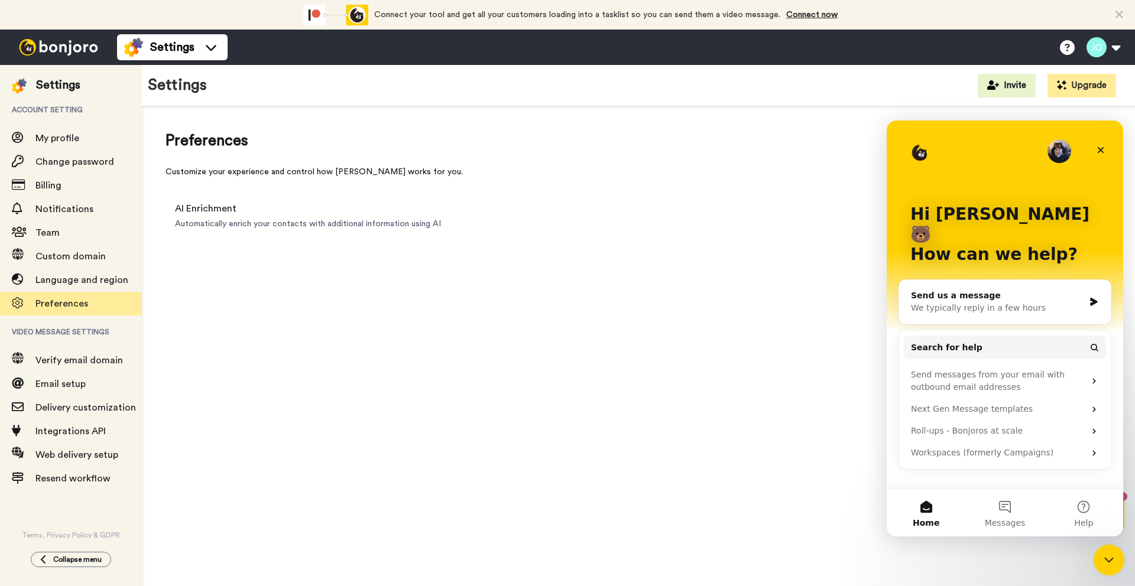
drag, startPoint x: 2200, startPoint y: 1101, endPoint x: 948, endPoint y: 229, distance: 1525.8
click at [1093, 544] on html at bounding box center [1107, 558] width 28 height 28
click at [974, 290] on div "Send us a message" at bounding box center [997, 296] width 173 height 12
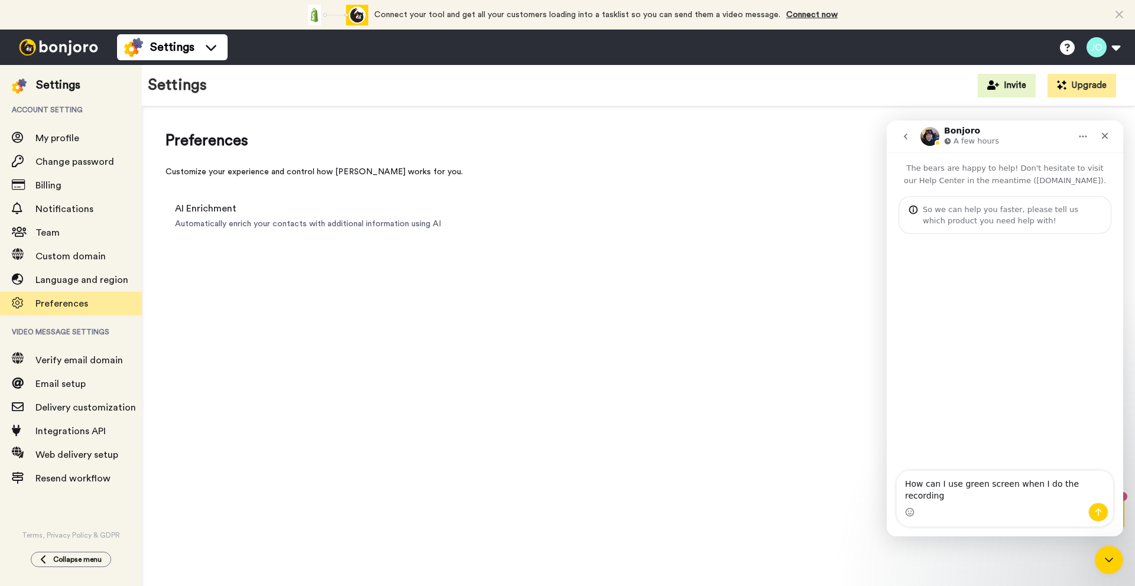
type textarea "How can I use green screen when I do the recording?"
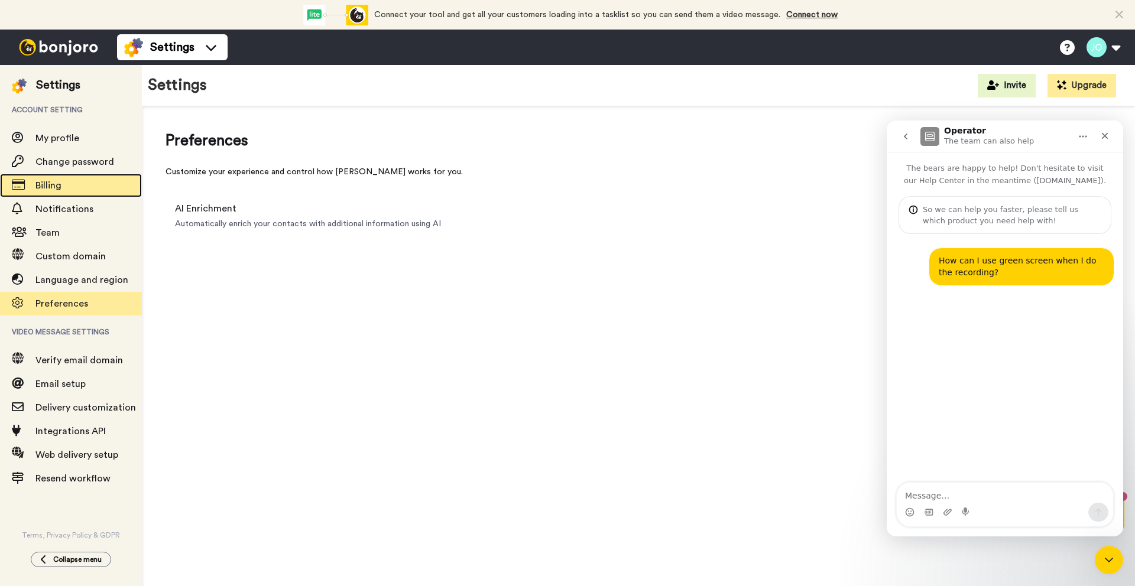
click at [77, 186] on span "Billing" at bounding box center [88, 185] width 106 height 14
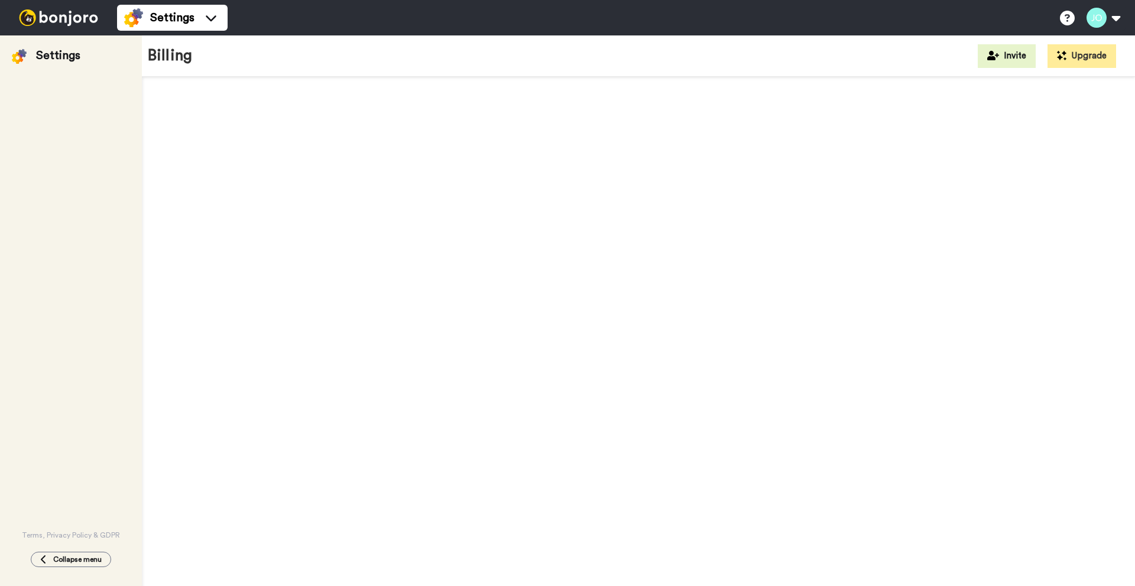
click at [62, 178] on div "Terms, Privacy Policy & GDPR" at bounding box center [71, 302] width 142 height 476
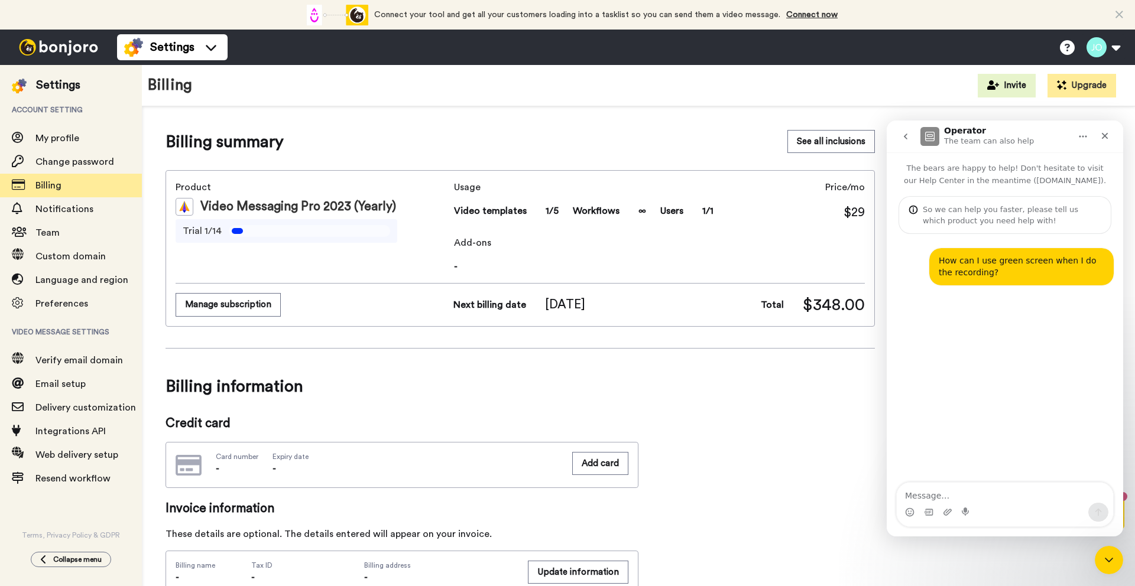
scroll to position [1, 0]
click at [249, 300] on button "Manage subscription" at bounding box center [228, 304] width 105 height 23
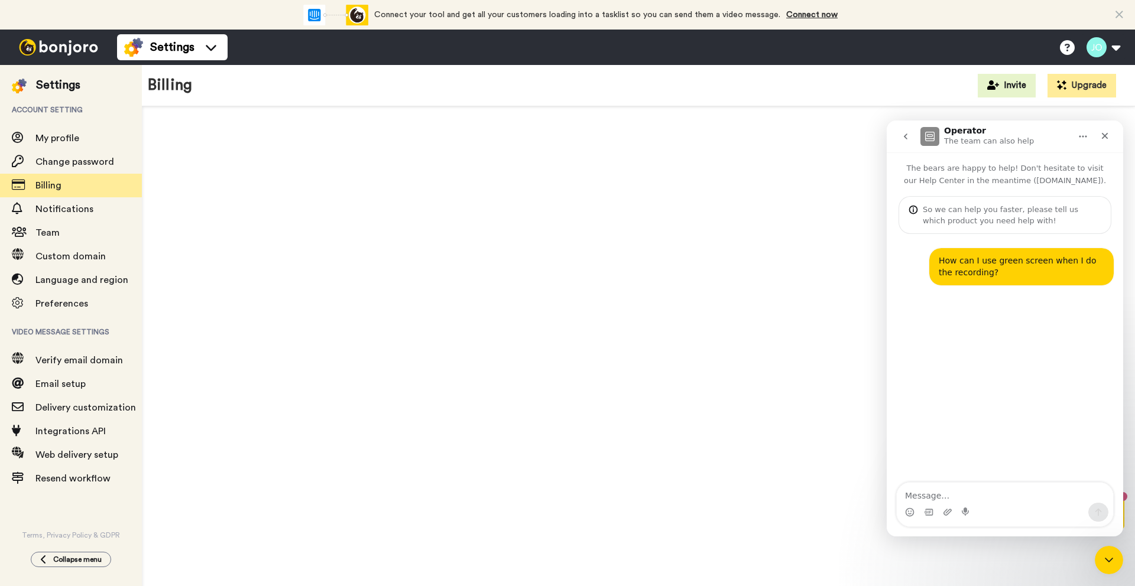
click at [340, 330] on div at bounding box center [638, 364] width 993 height 516
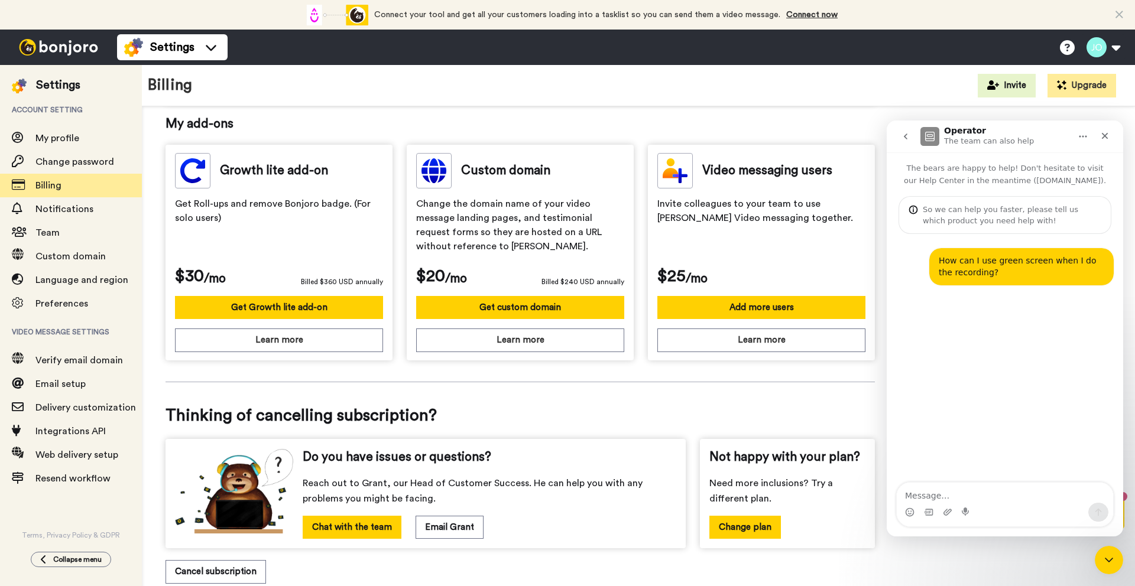
scroll to position [328, 0]
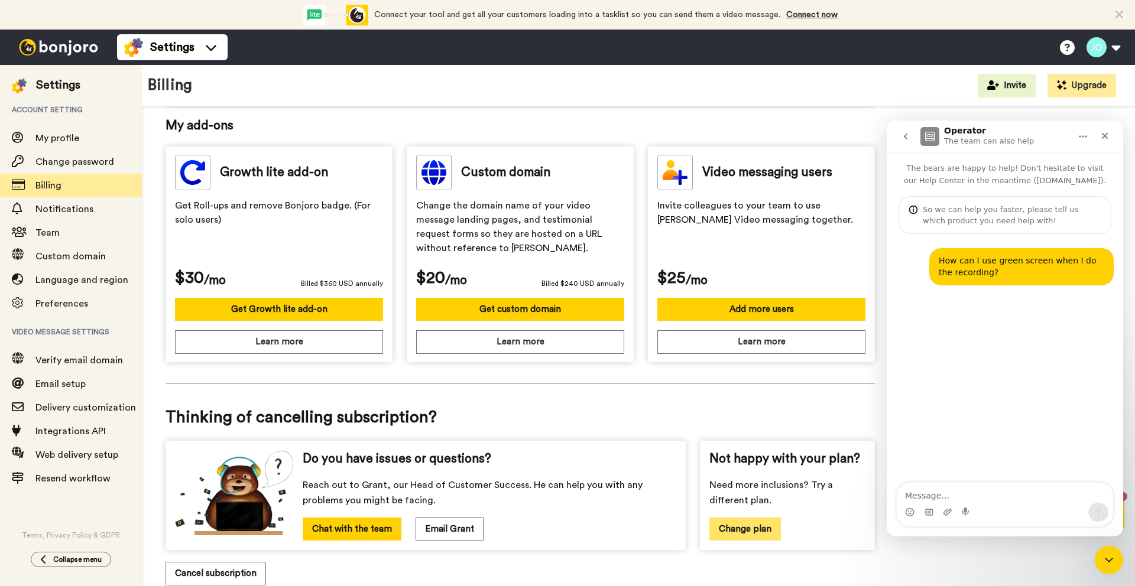
click at [734, 524] on button "Change plan" at bounding box center [745, 529] width 72 height 23
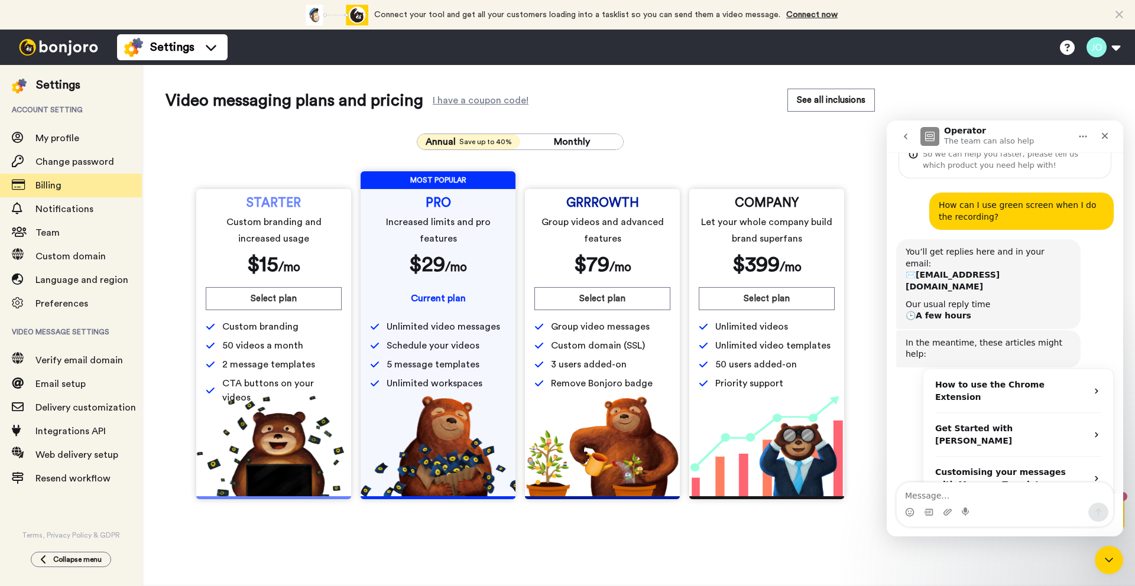
scroll to position [56, 0]
click at [712, 141] on div "Annual Save up to 40% Monthly STARTER Custom branding and increased usage $ 15 …" at bounding box center [519, 316] width 709 height 385
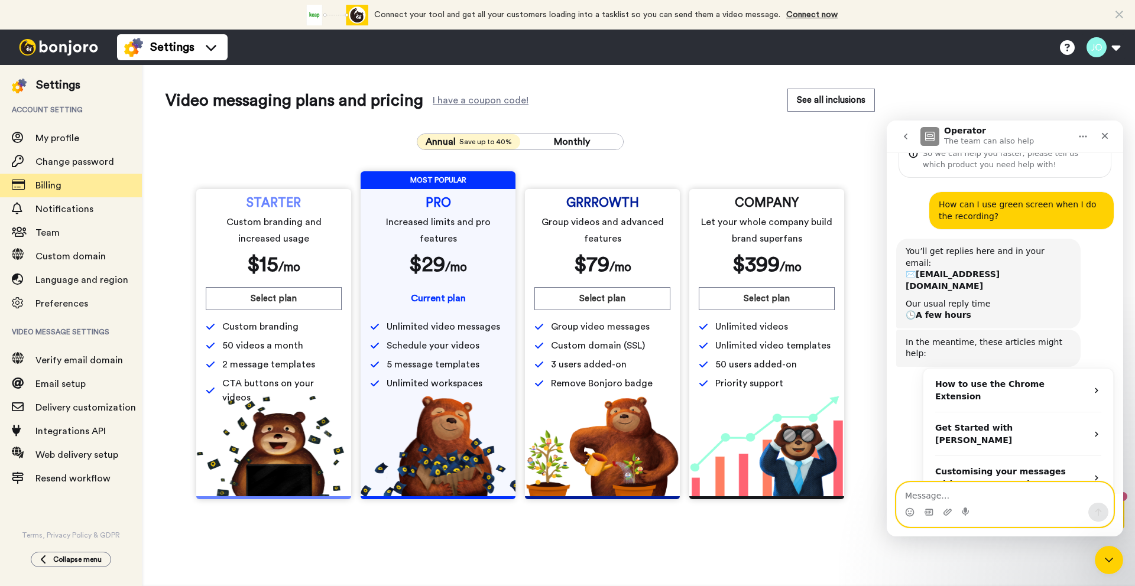
click at [943, 495] on textarea "Message…" at bounding box center [1004, 493] width 216 height 20
type textarea "do you have webinar?"
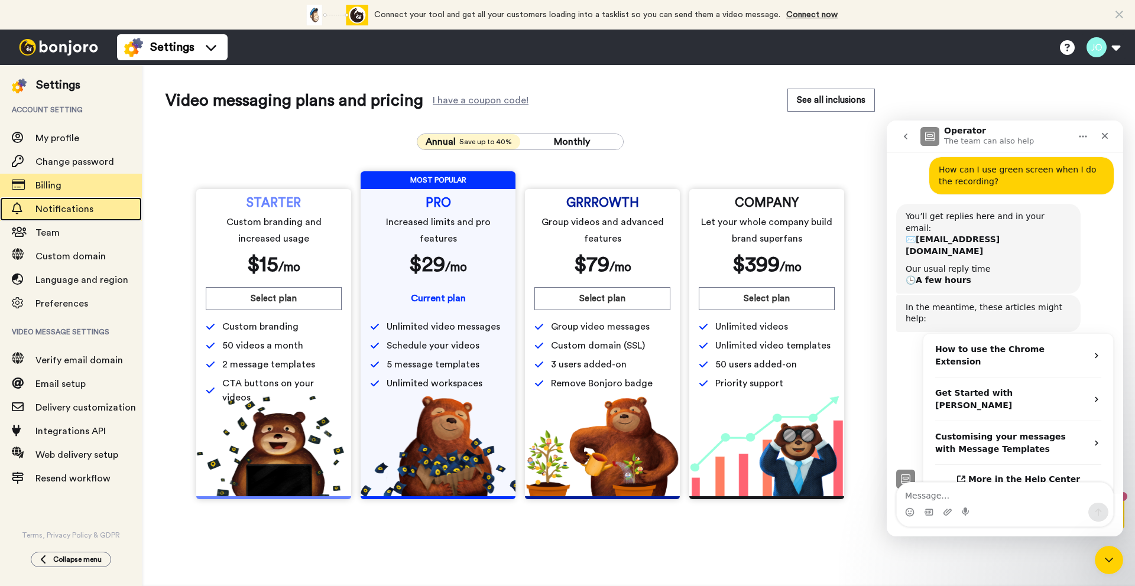
click at [96, 207] on span "Notifications" at bounding box center [88, 209] width 106 height 14
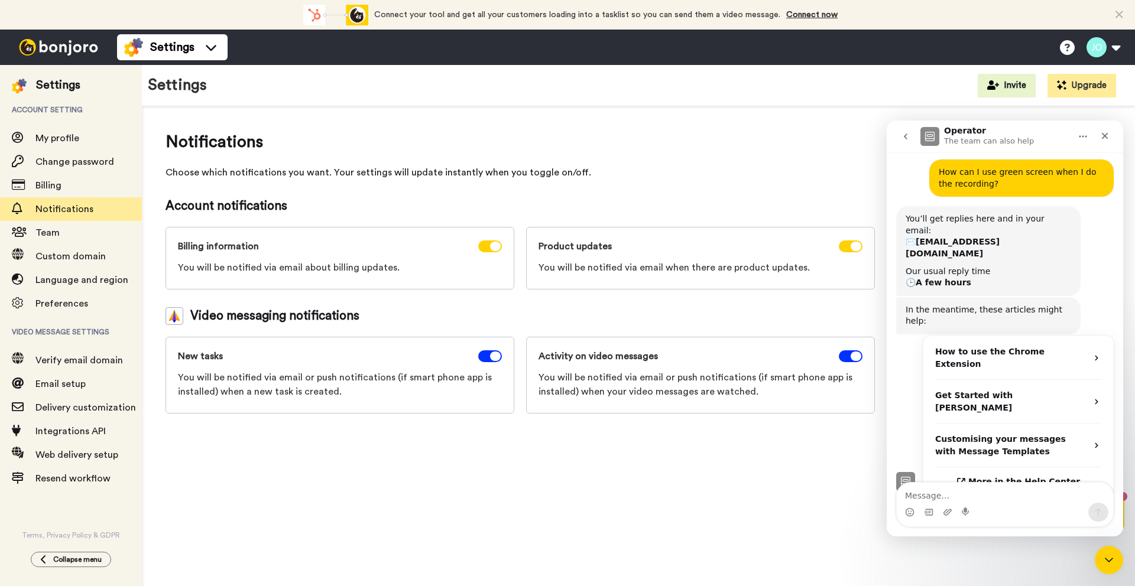
scroll to position [91, 0]
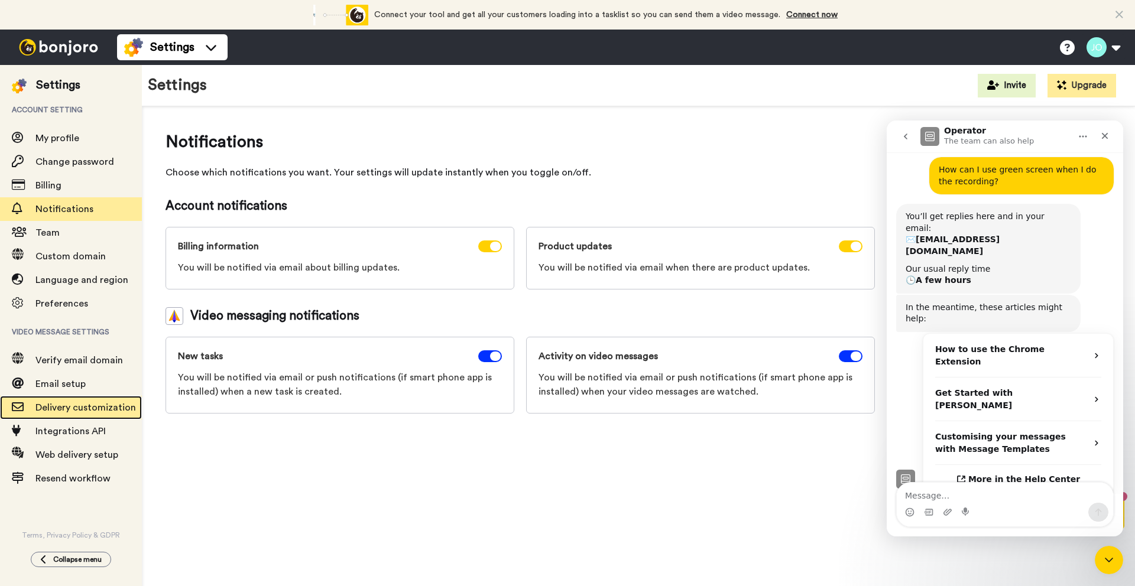
click at [77, 405] on span "Delivery customization" at bounding box center [85, 407] width 100 height 9
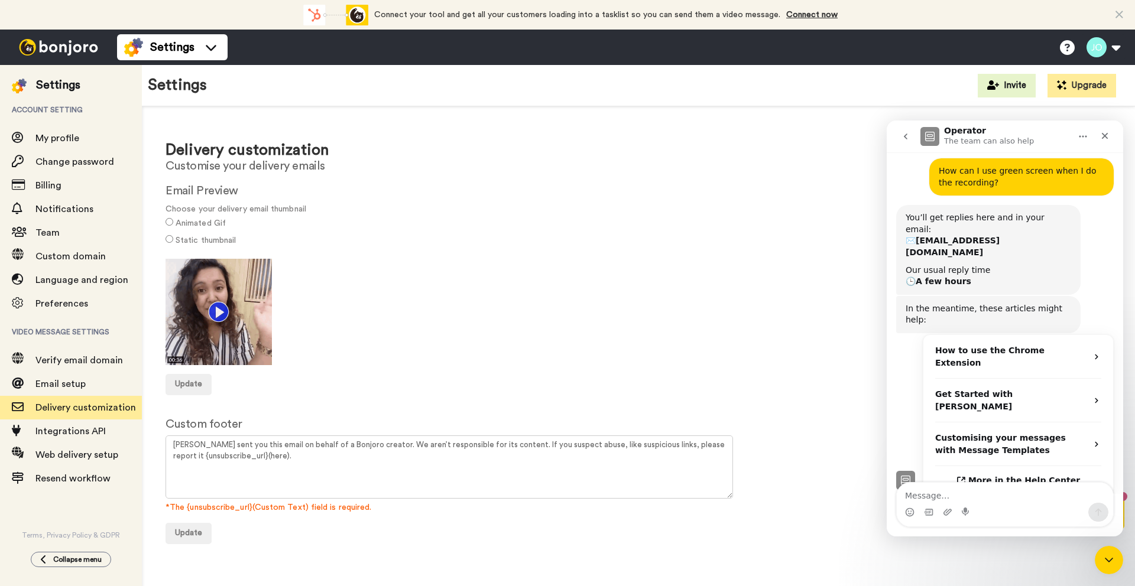
scroll to position [91, 0]
click at [213, 305] on img at bounding box center [218, 312] width 106 height 106
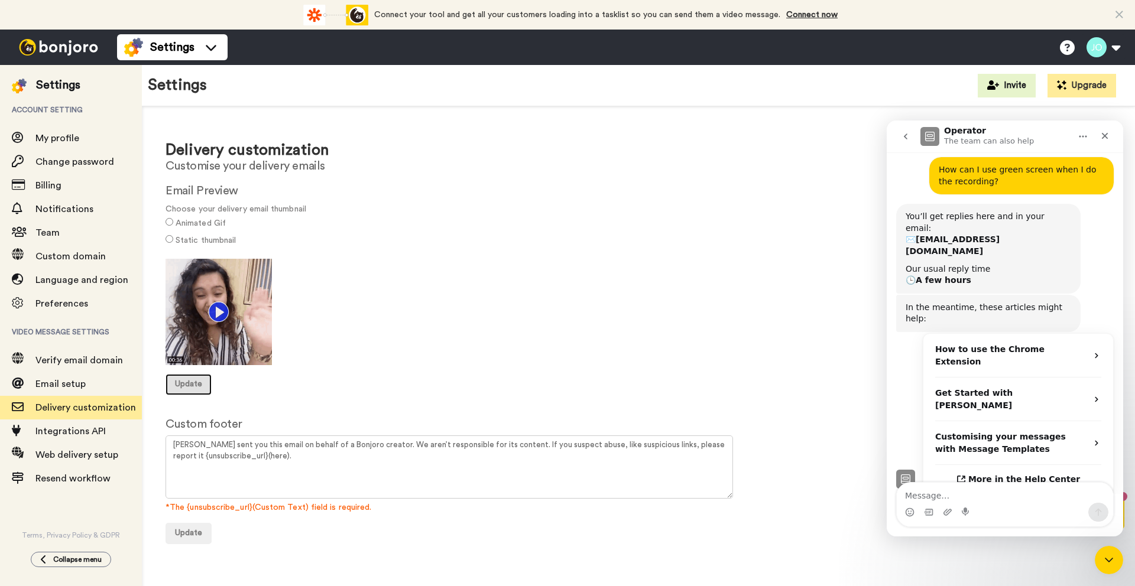
click at [180, 380] on span "Update" at bounding box center [188, 384] width 27 height 8
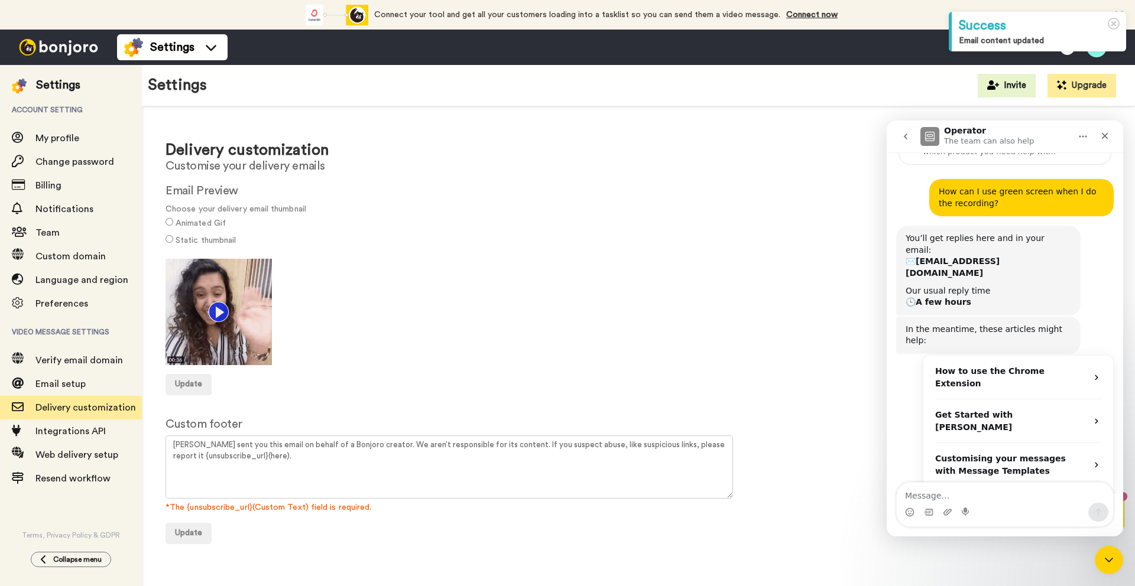
click at [214, 308] on img at bounding box center [218, 312] width 106 height 106
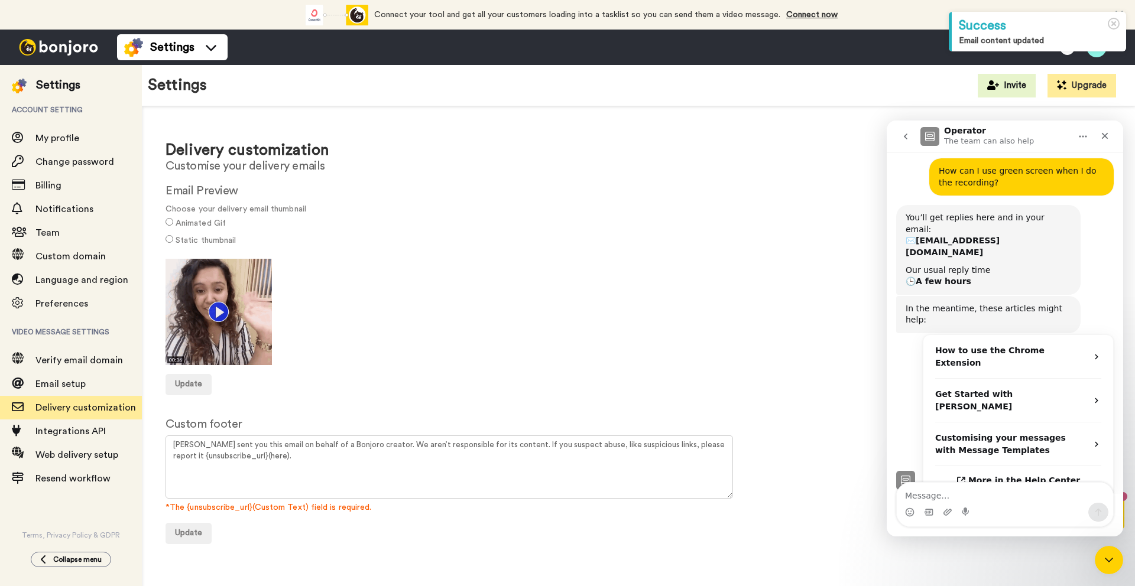
scroll to position [91, 0]
click at [213, 310] on img at bounding box center [218, 312] width 106 height 106
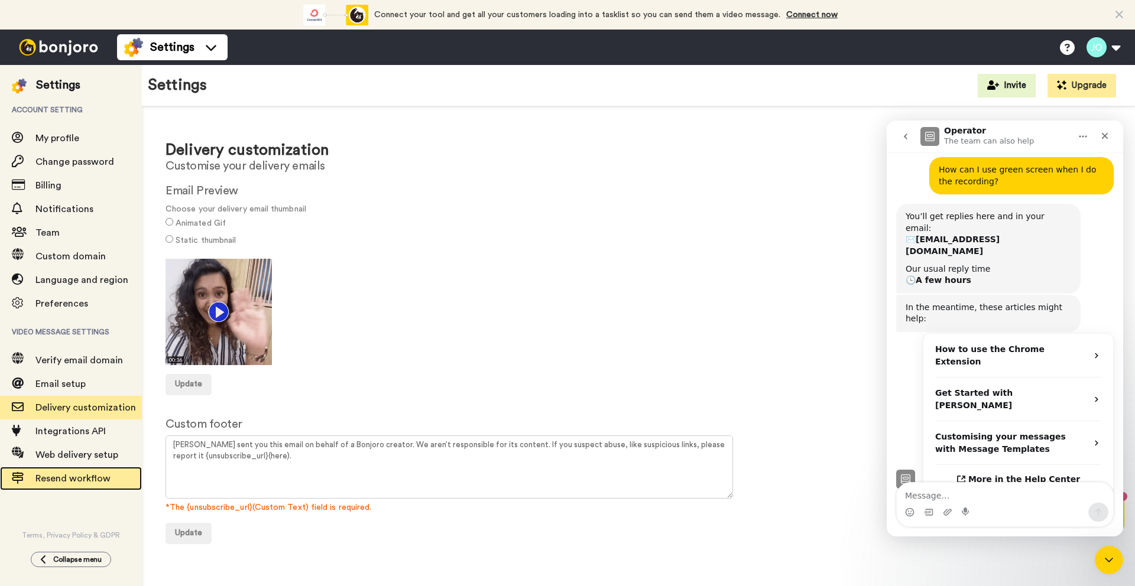
click at [92, 475] on span "Resend workflow" at bounding box center [72, 478] width 75 height 9
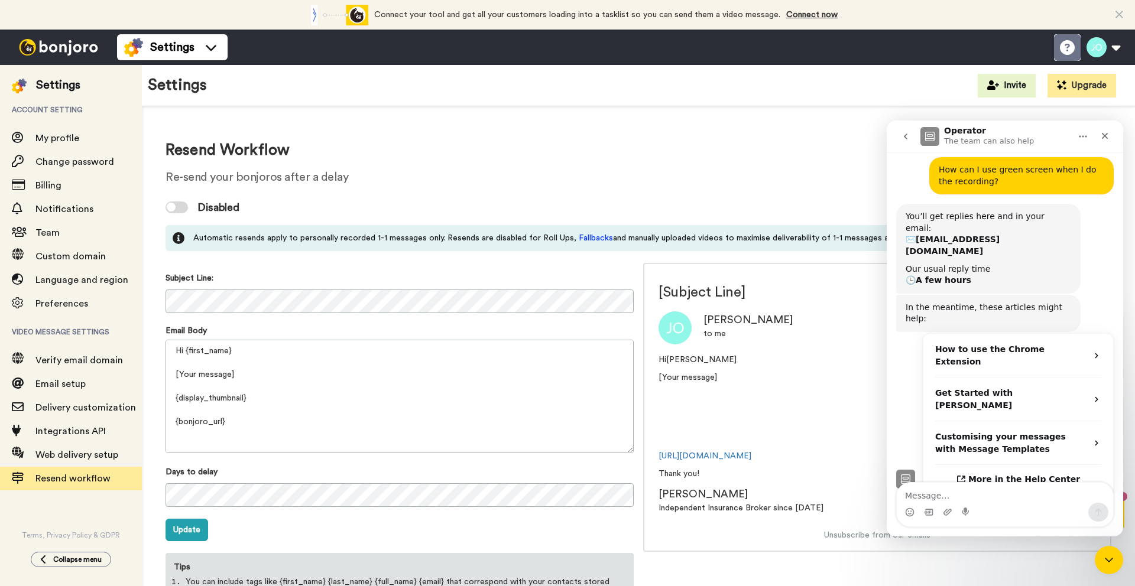
click at [1063, 45] on icon at bounding box center [1067, 47] width 15 height 15
